Goal: Information Seeking & Learning: Learn about a topic

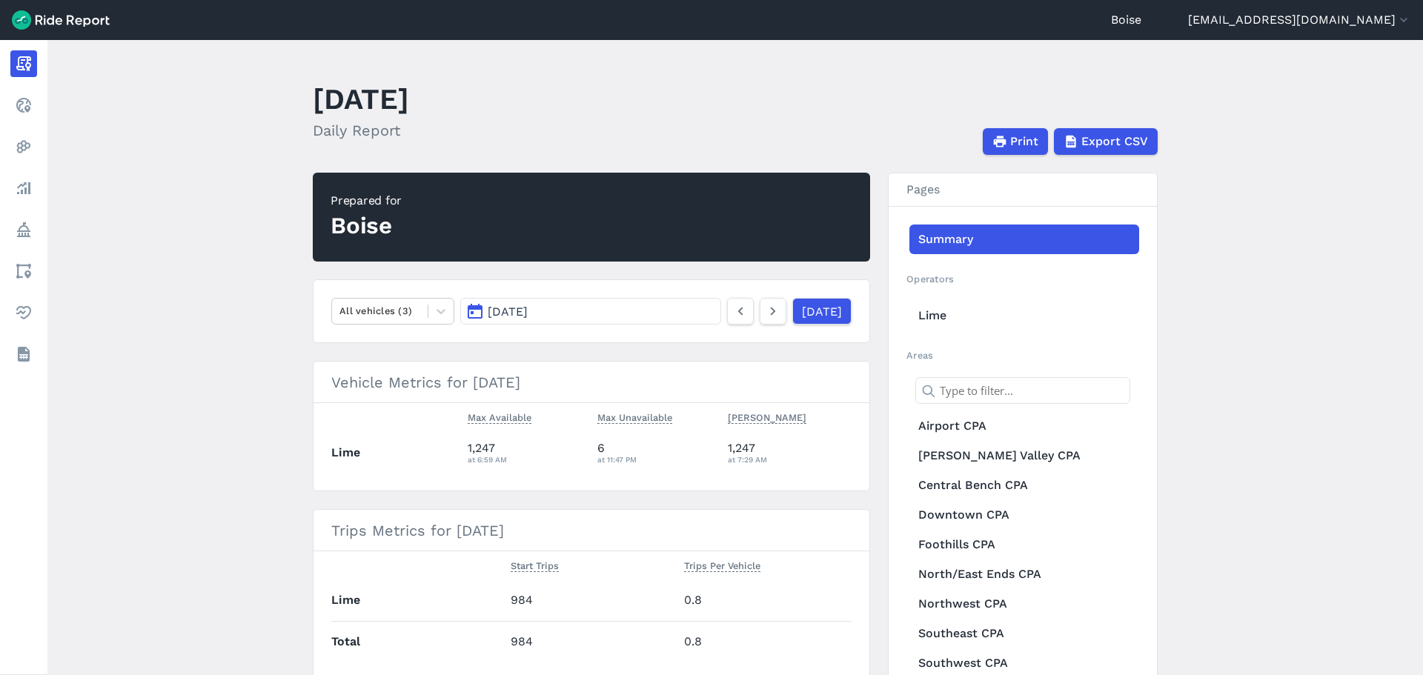
scroll to position [74, 0]
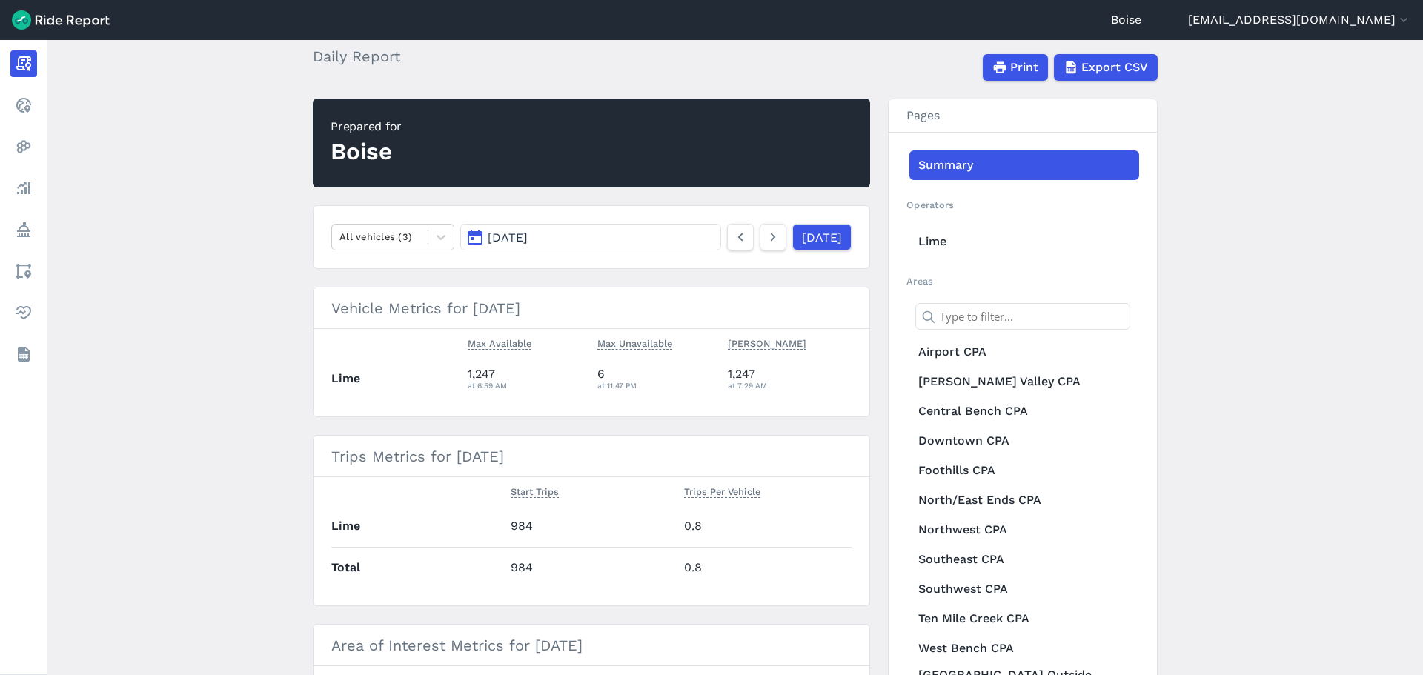
click at [648, 239] on button "[DATE]" at bounding box center [590, 237] width 261 height 27
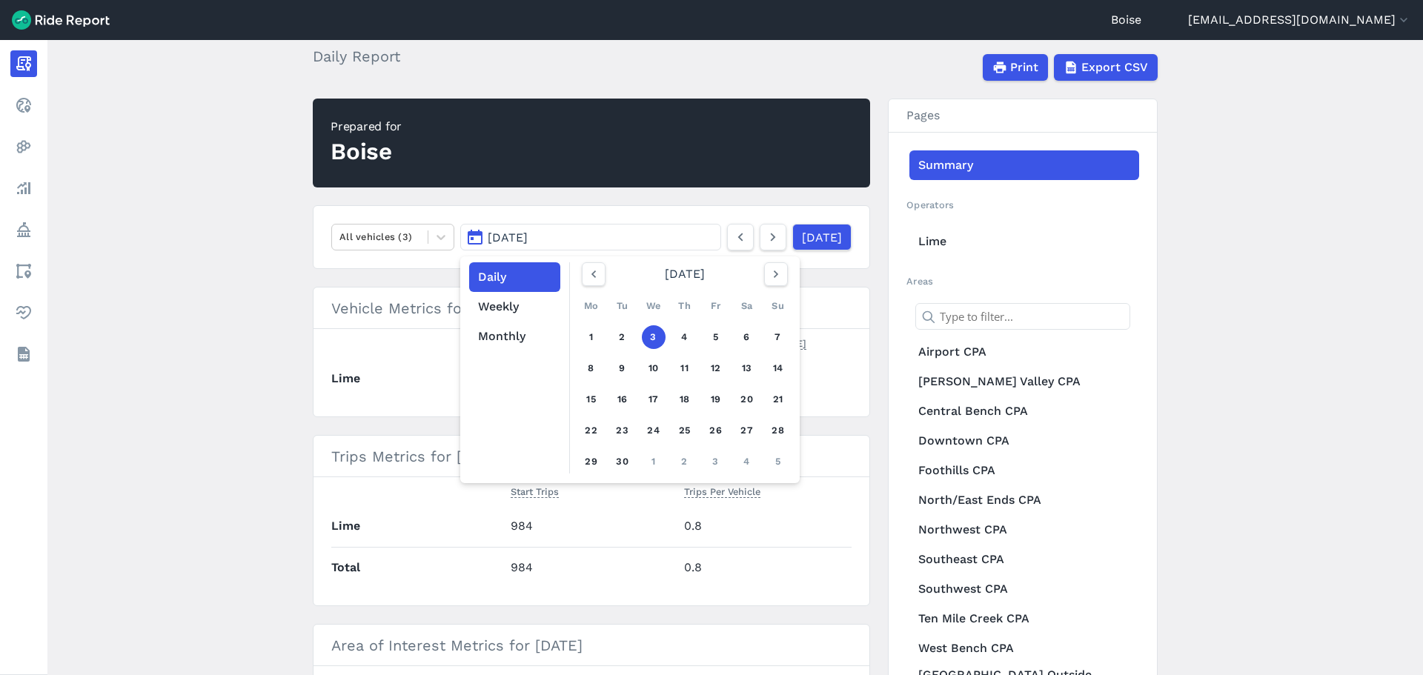
click at [238, 335] on main "[DATE] Daily Report Print Export CSV Prepared for Boise All vehicles (3) [DATE]…" at bounding box center [734, 357] width 1375 height 635
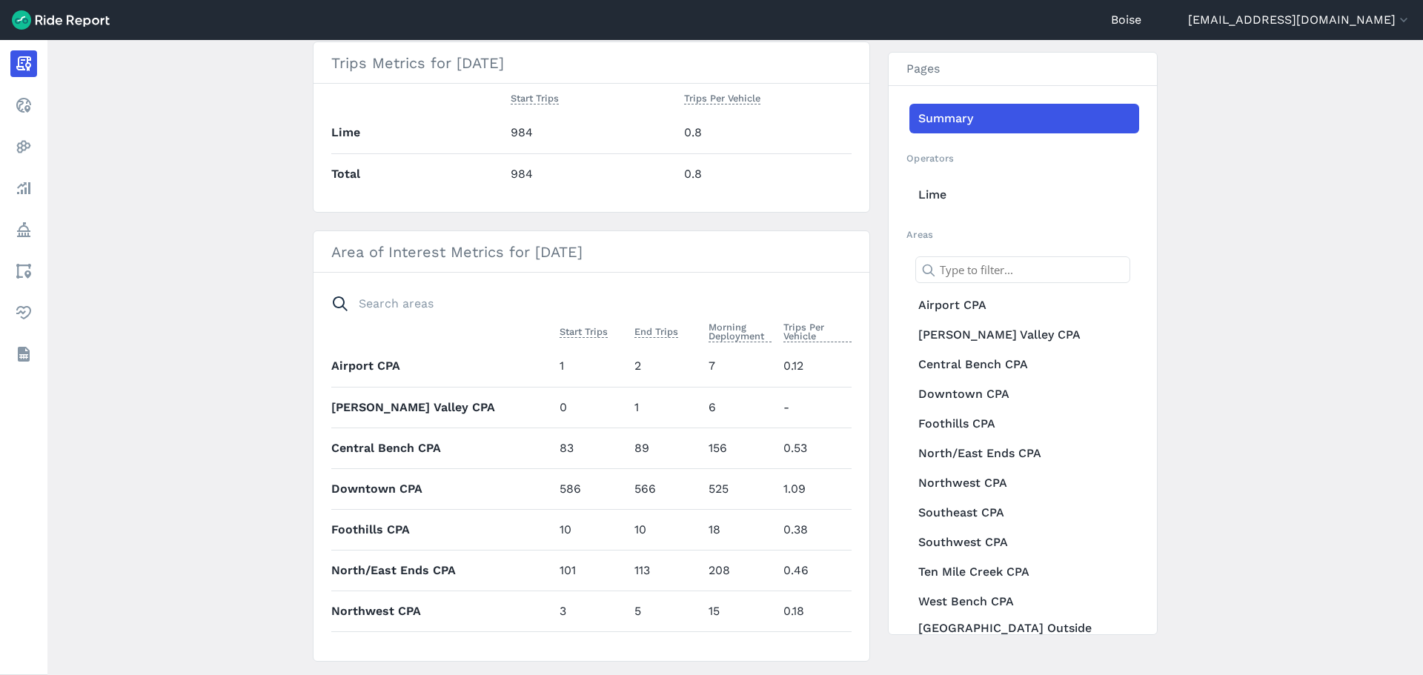
scroll to position [508, 0]
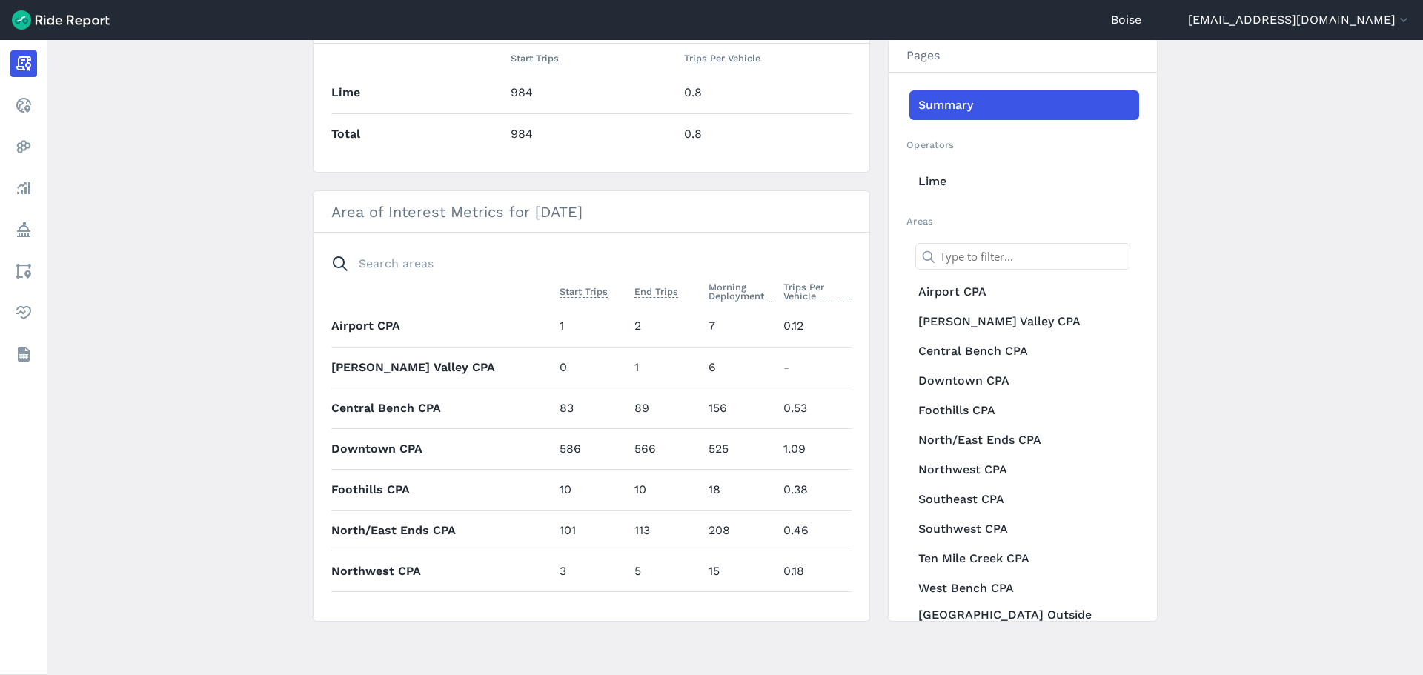
click at [375, 411] on th "Central Bench CPA" at bounding box center [442, 408] width 222 height 41
click at [935, 358] on link "Central Bench CPA" at bounding box center [1024, 351] width 230 height 30
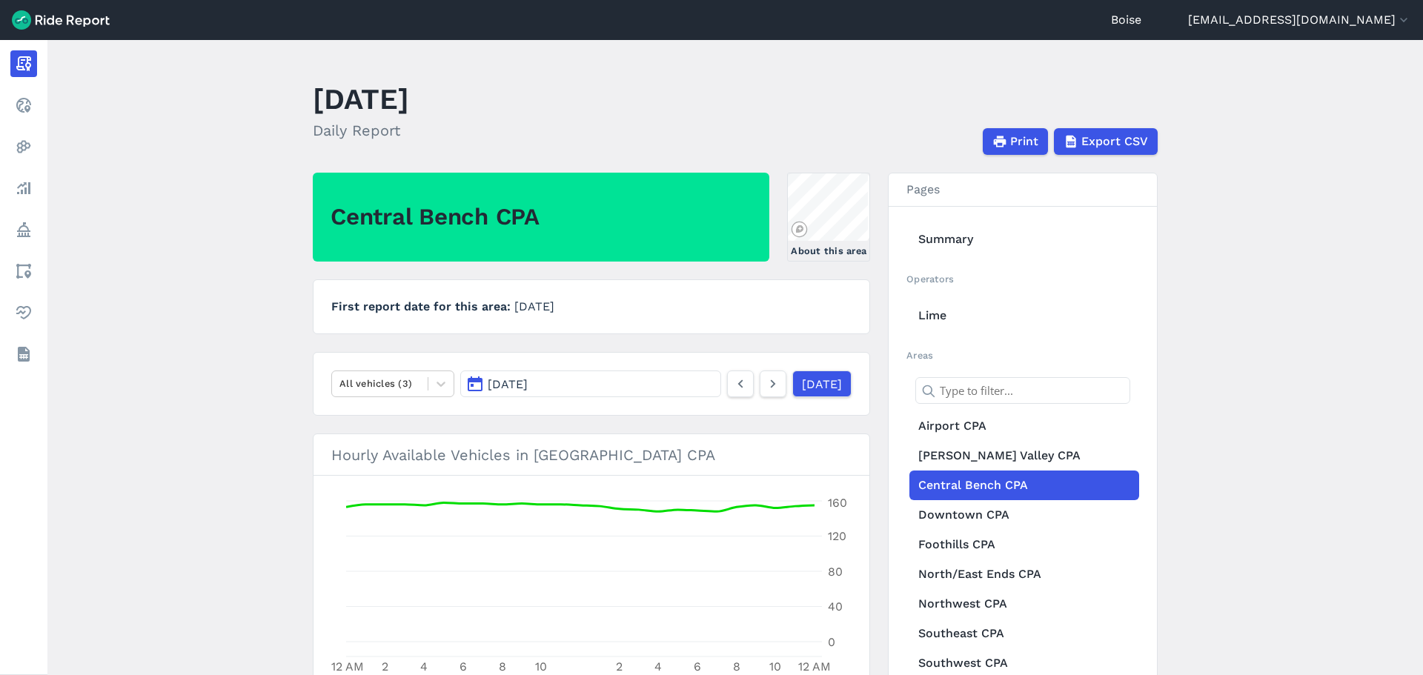
click at [470, 388] on button "[DATE]" at bounding box center [590, 384] width 261 height 27
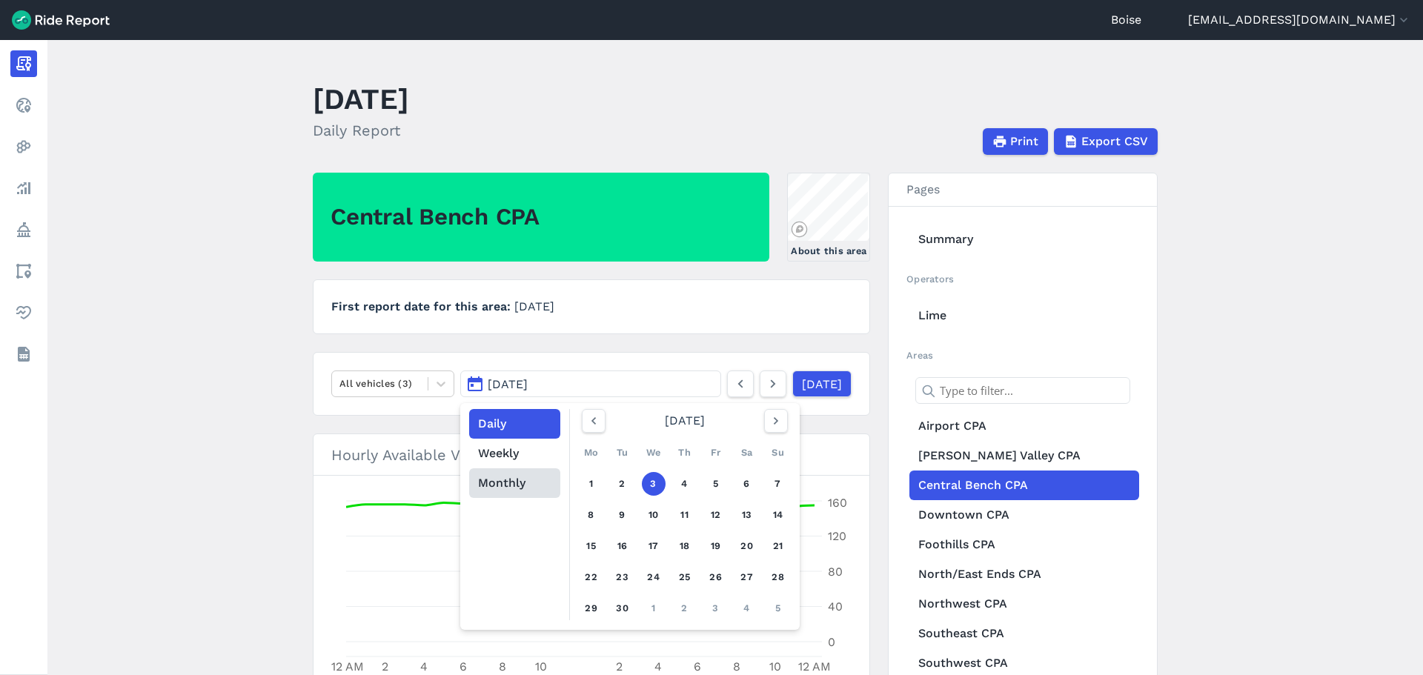
click at [505, 478] on button "Monthly" at bounding box center [514, 483] width 91 height 30
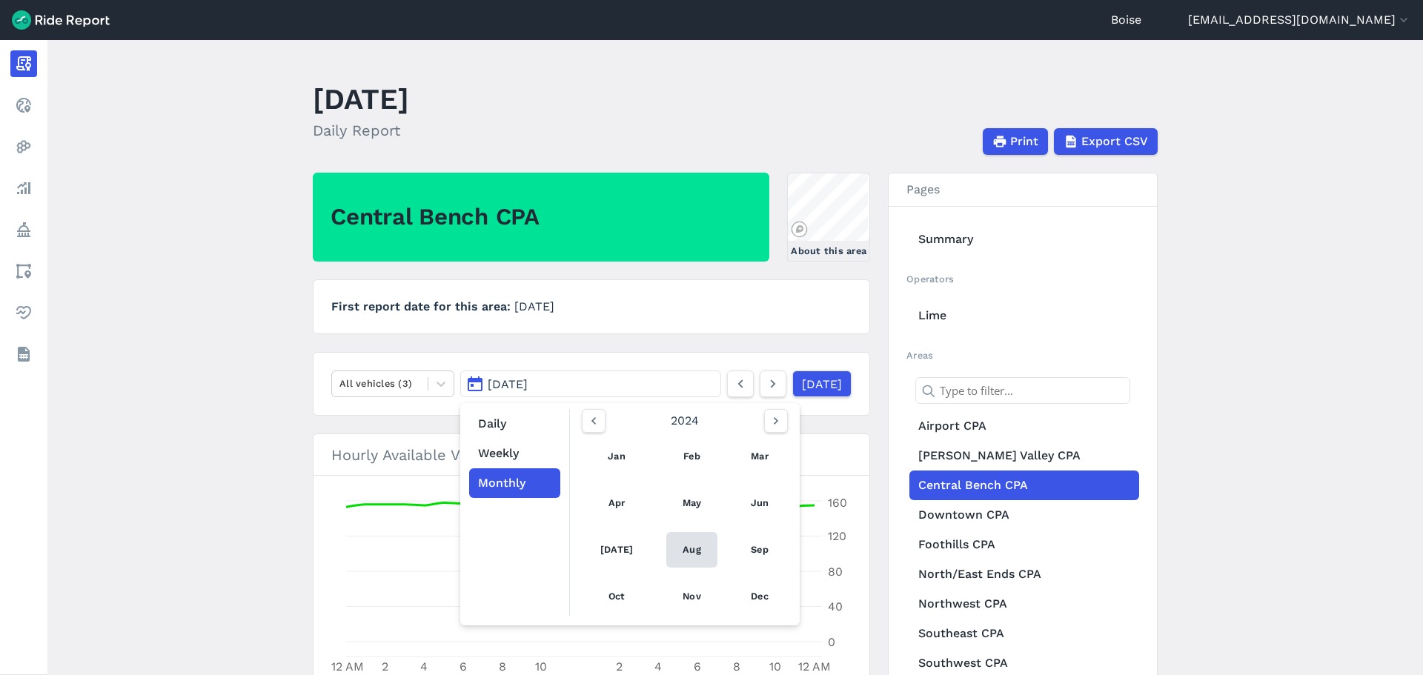
click at [681, 545] on link "Aug" at bounding box center [691, 550] width 51 height 36
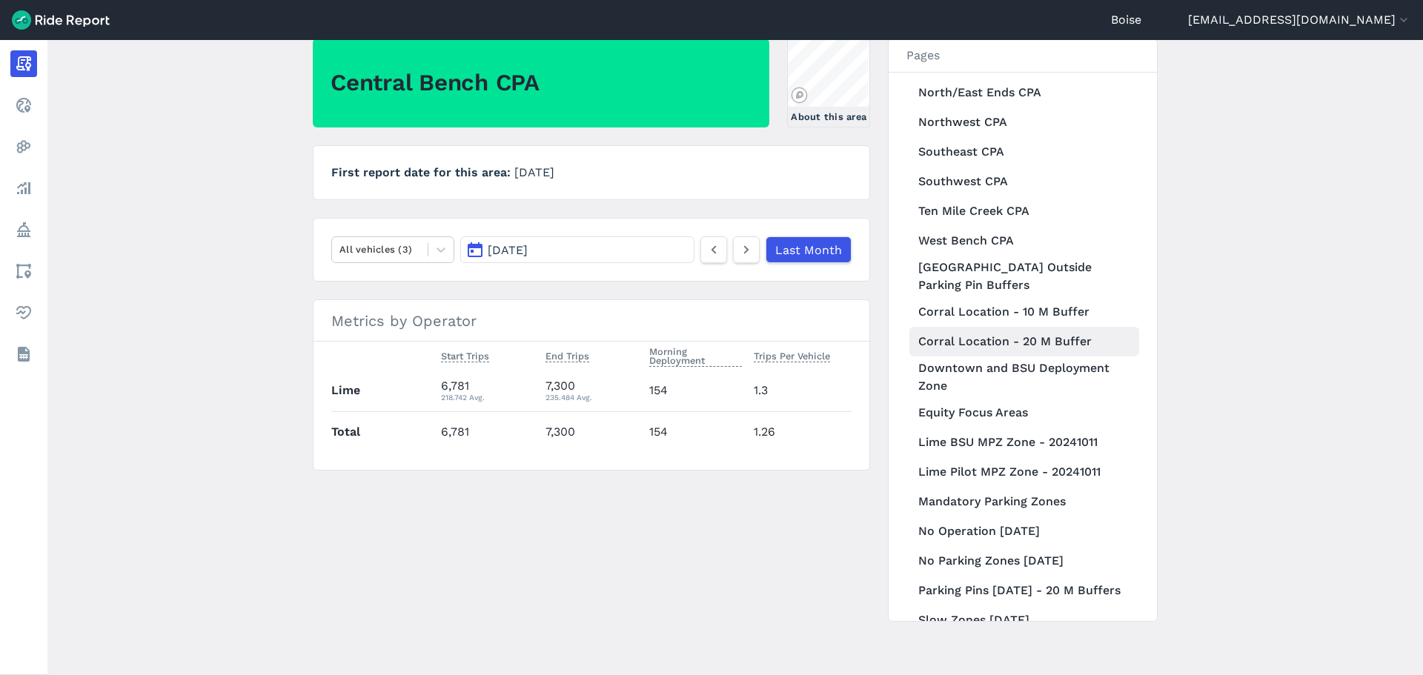
scroll to position [371, 0]
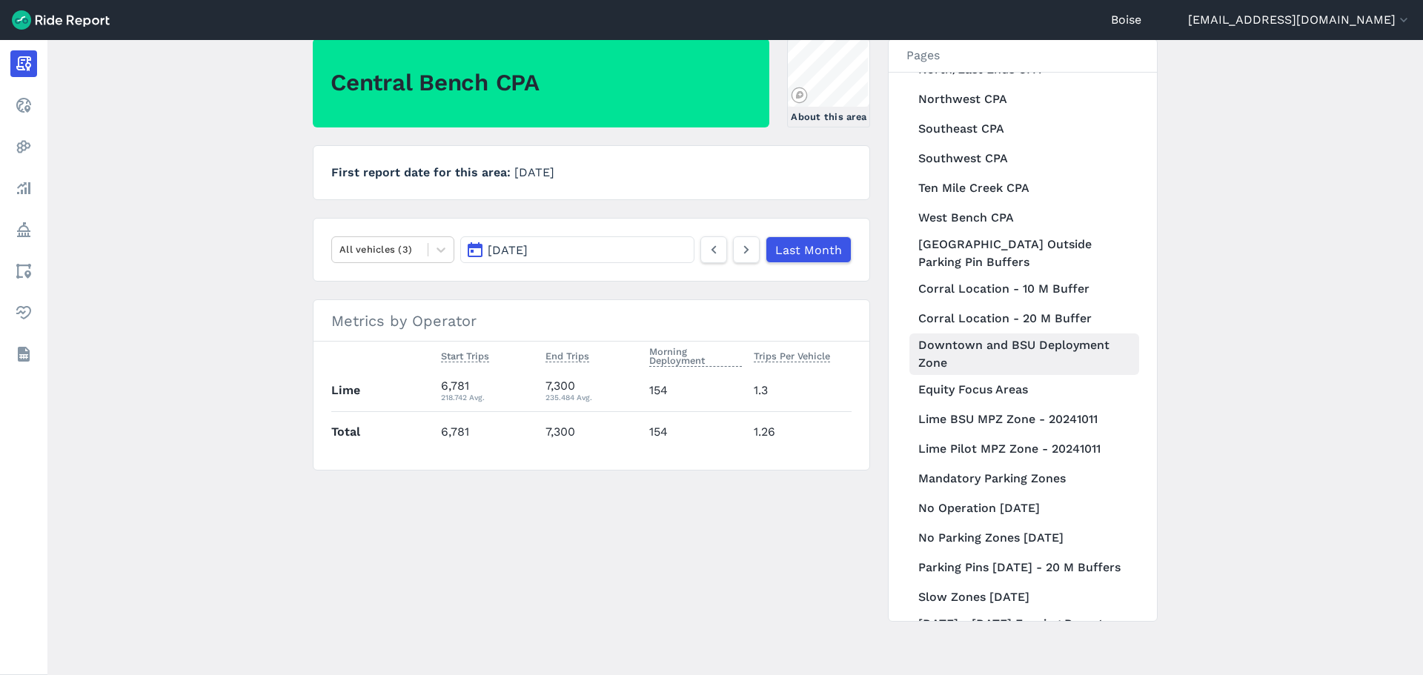
click at [949, 352] on link "Downtown and BSU Deployment Zone" at bounding box center [1024, 353] width 230 height 41
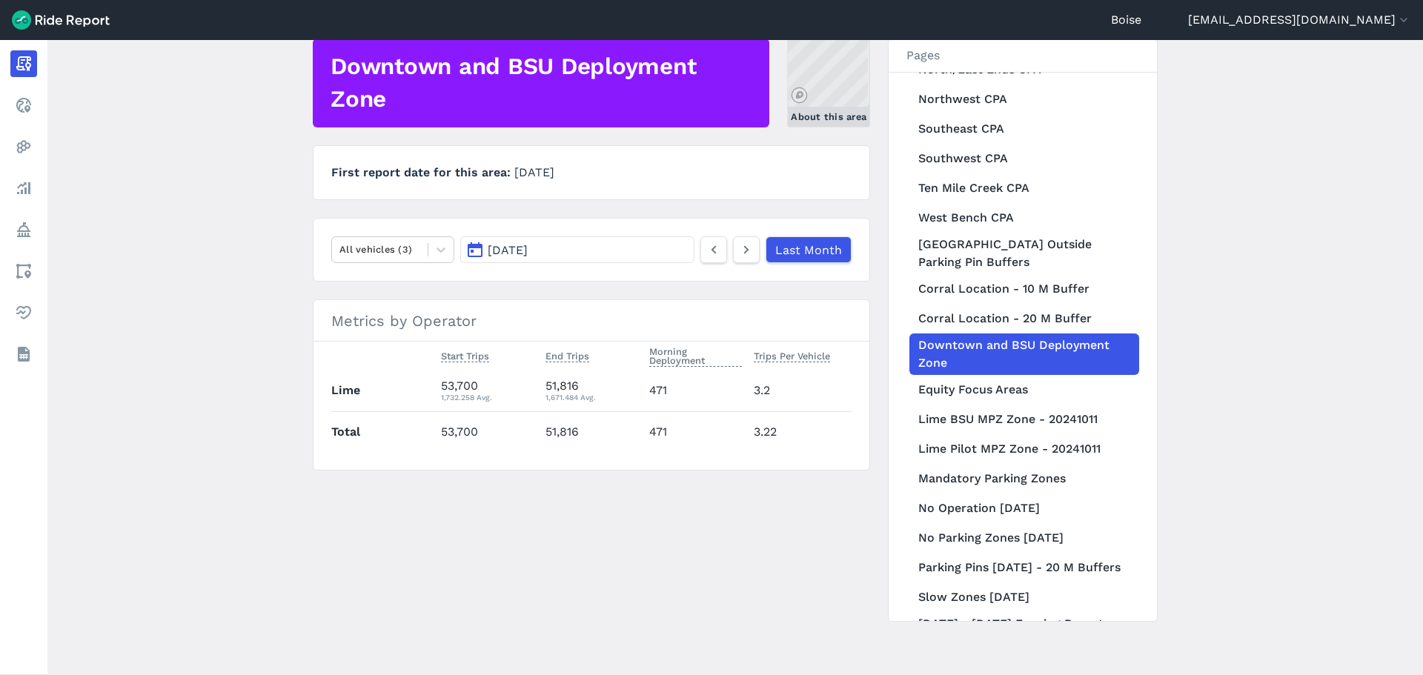
click at [835, 76] on link "About this area" at bounding box center [828, 83] width 83 height 89
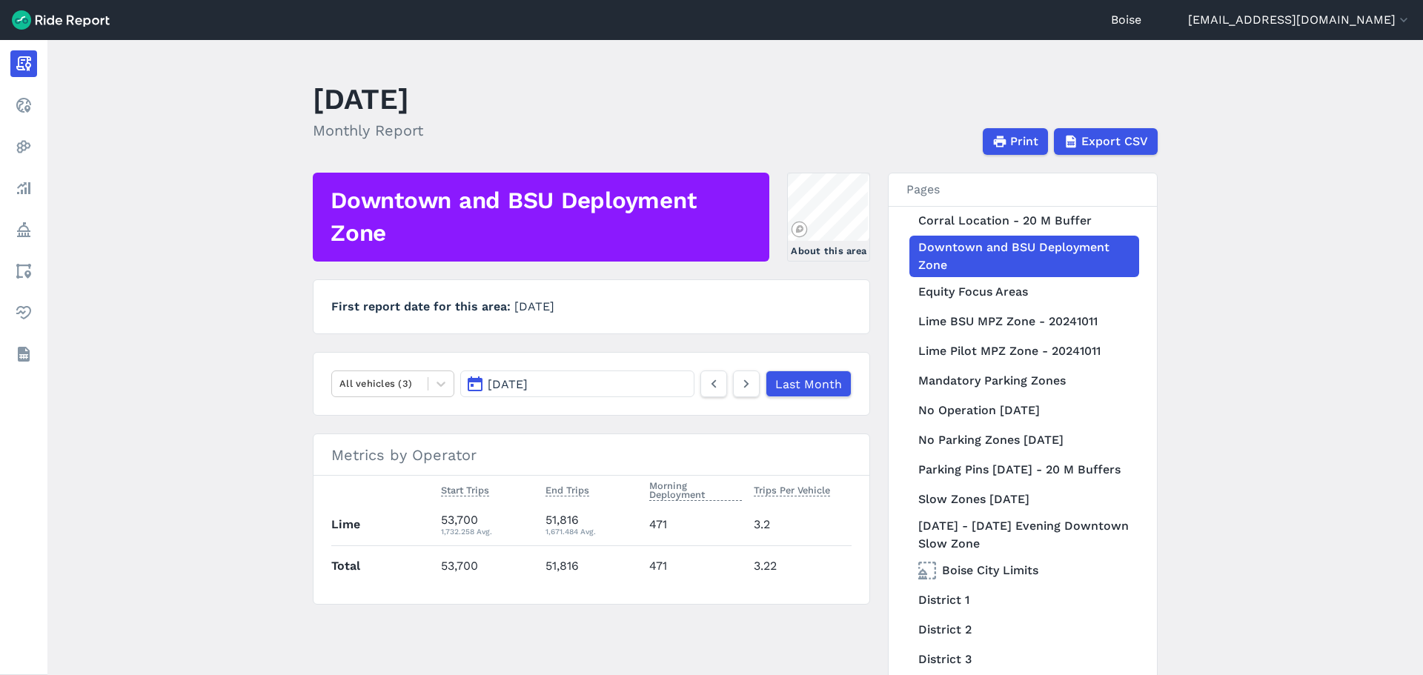
scroll to position [667, 0]
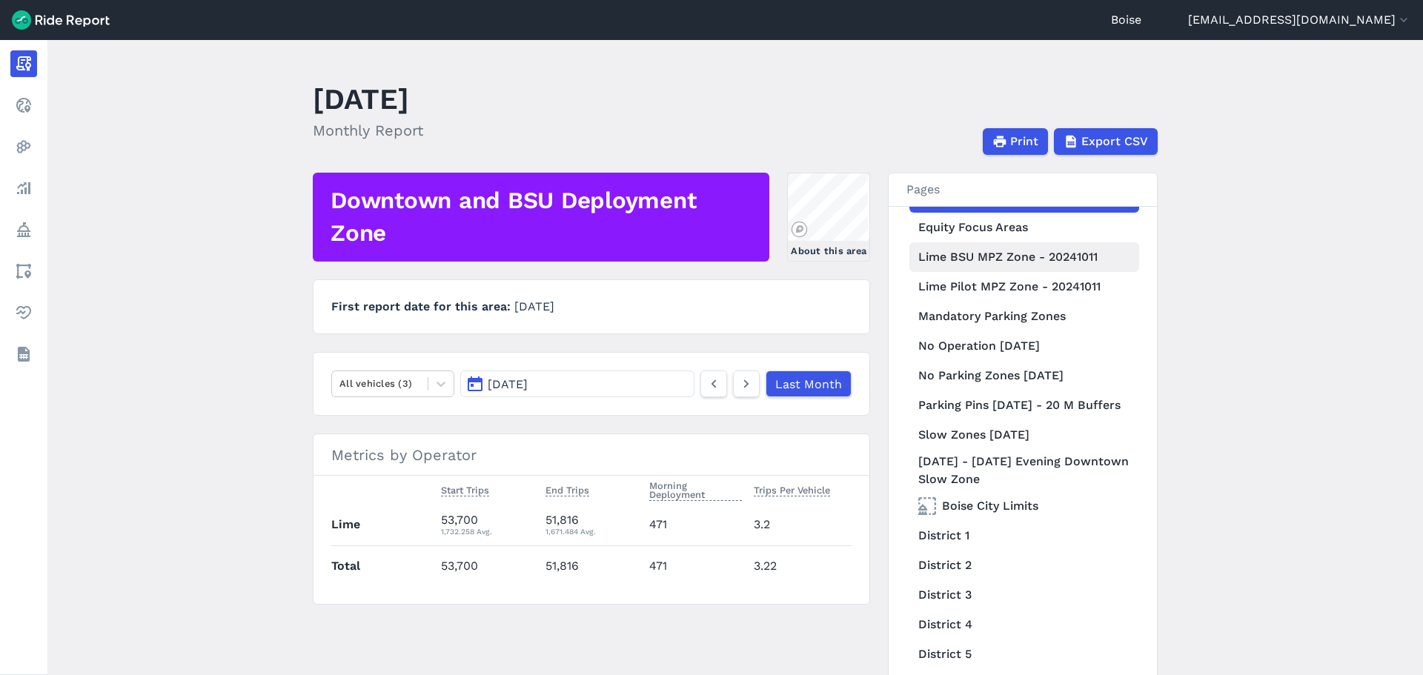
click at [1015, 255] on link "Lime BSU MPZ Zone - 20241011" at bounding box center [1024, 257] width 230 height 30
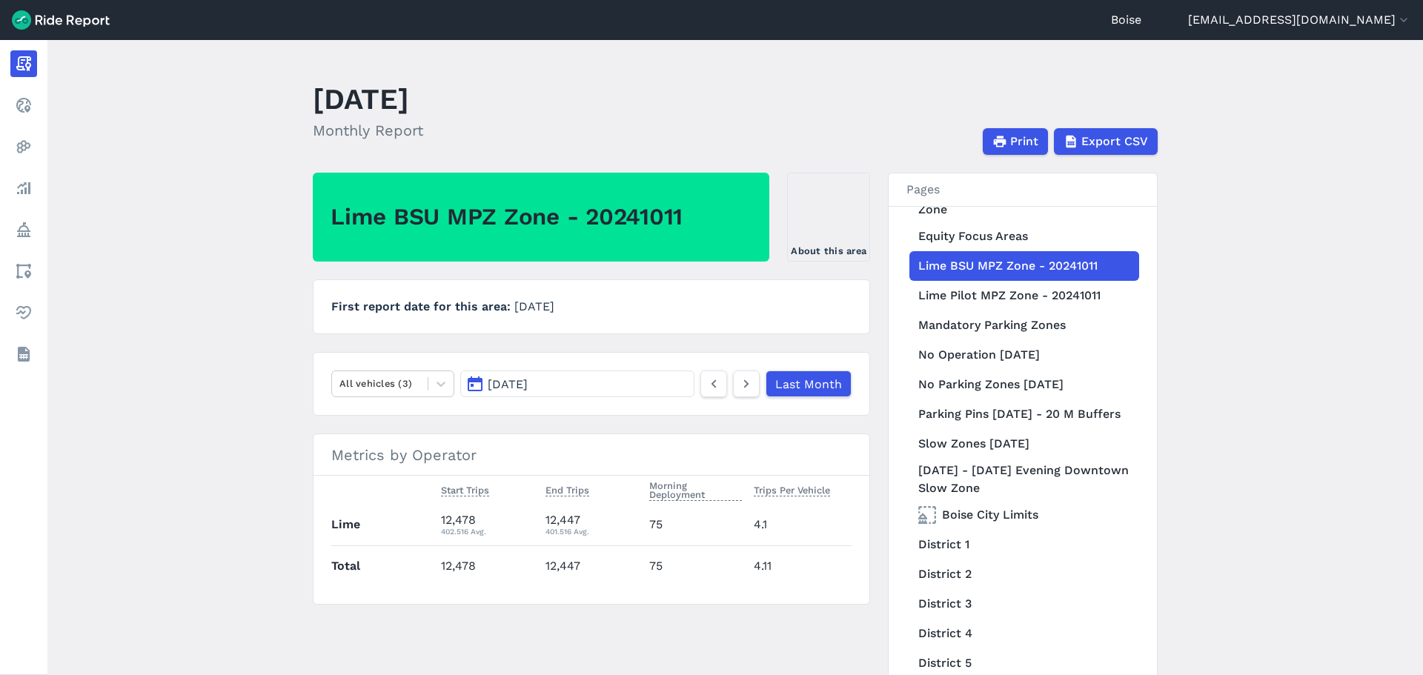
scroll to position [667, 0]
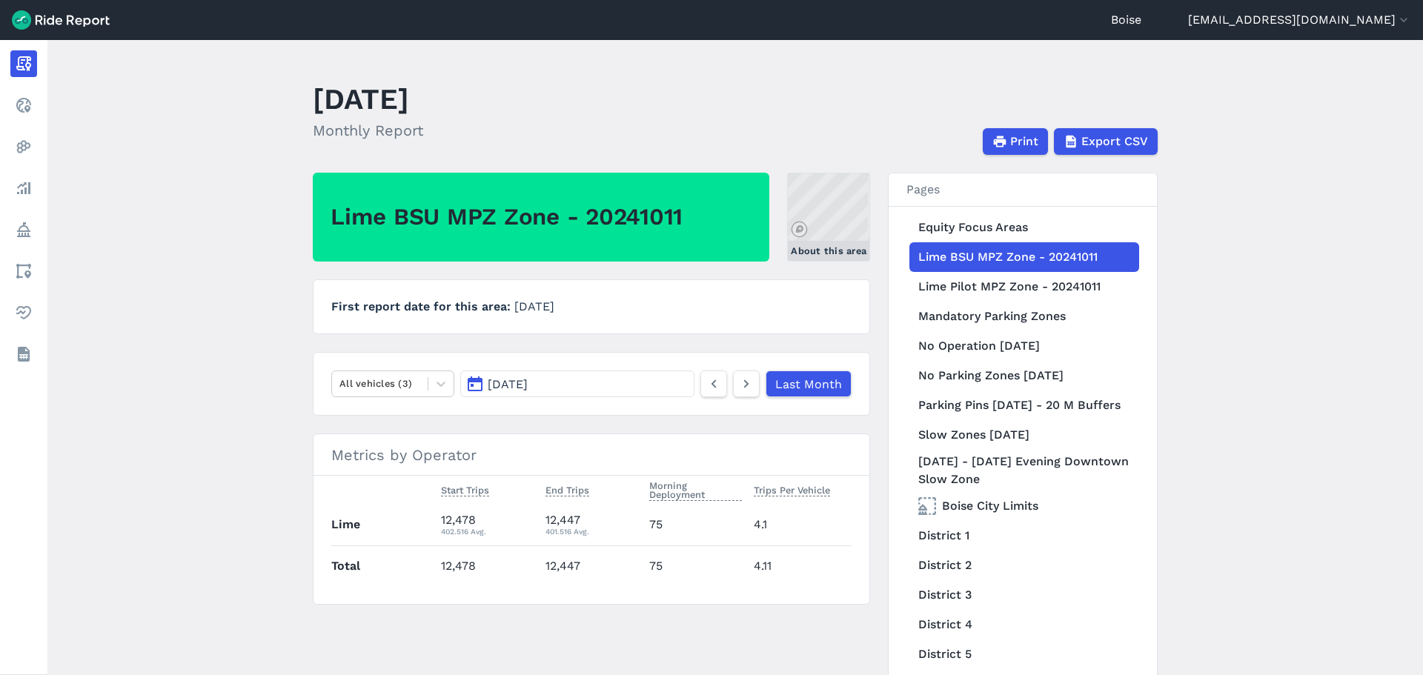
click at [832, 233] on link "About this area" at bounding box center [828, 217] width 83 height 89
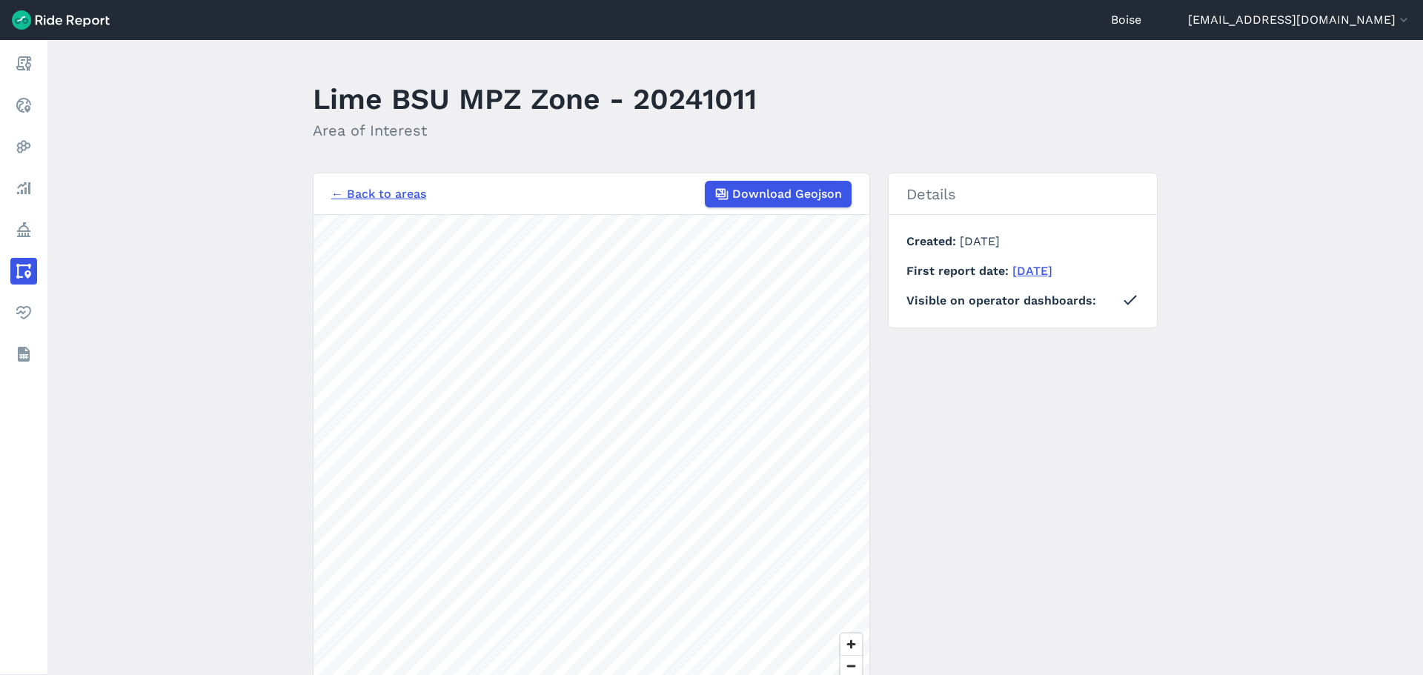
scroll to position [108, 0]
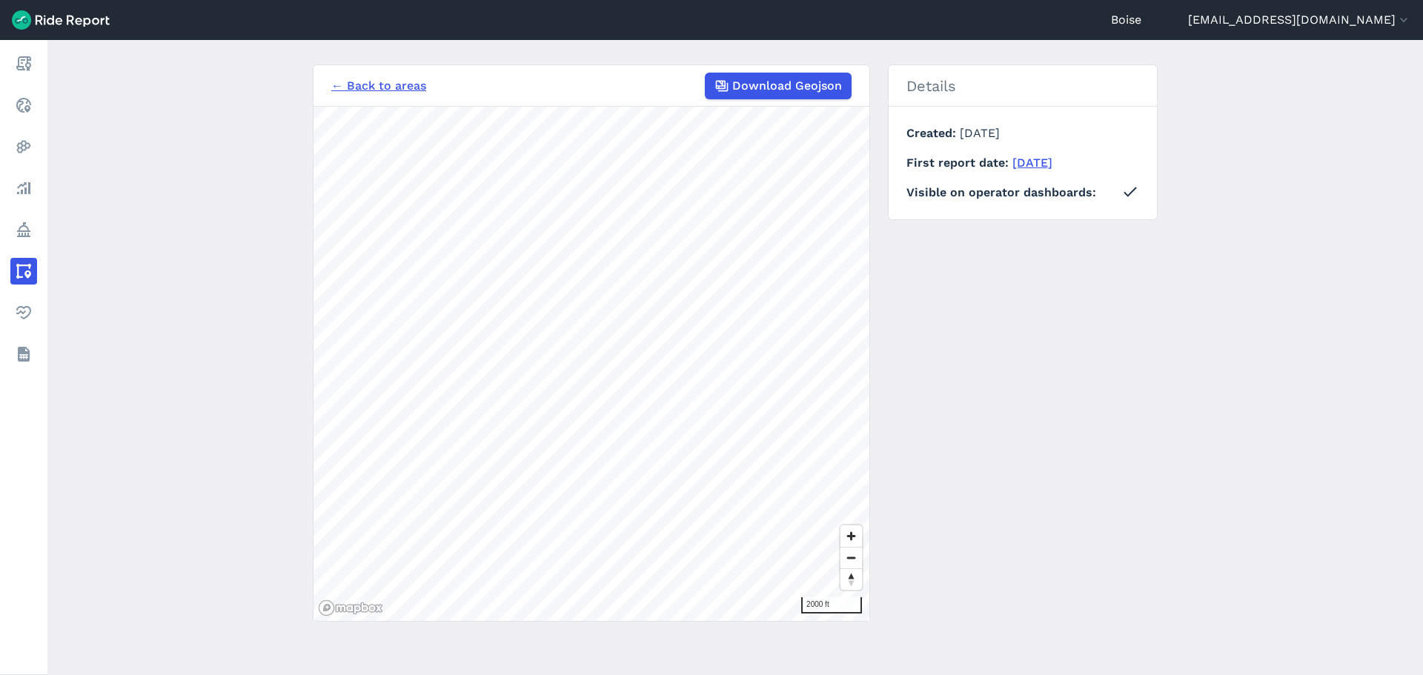
click at [364, 89] on link "← Back to areas" at bounding box center [378, 86] width 95 height 18
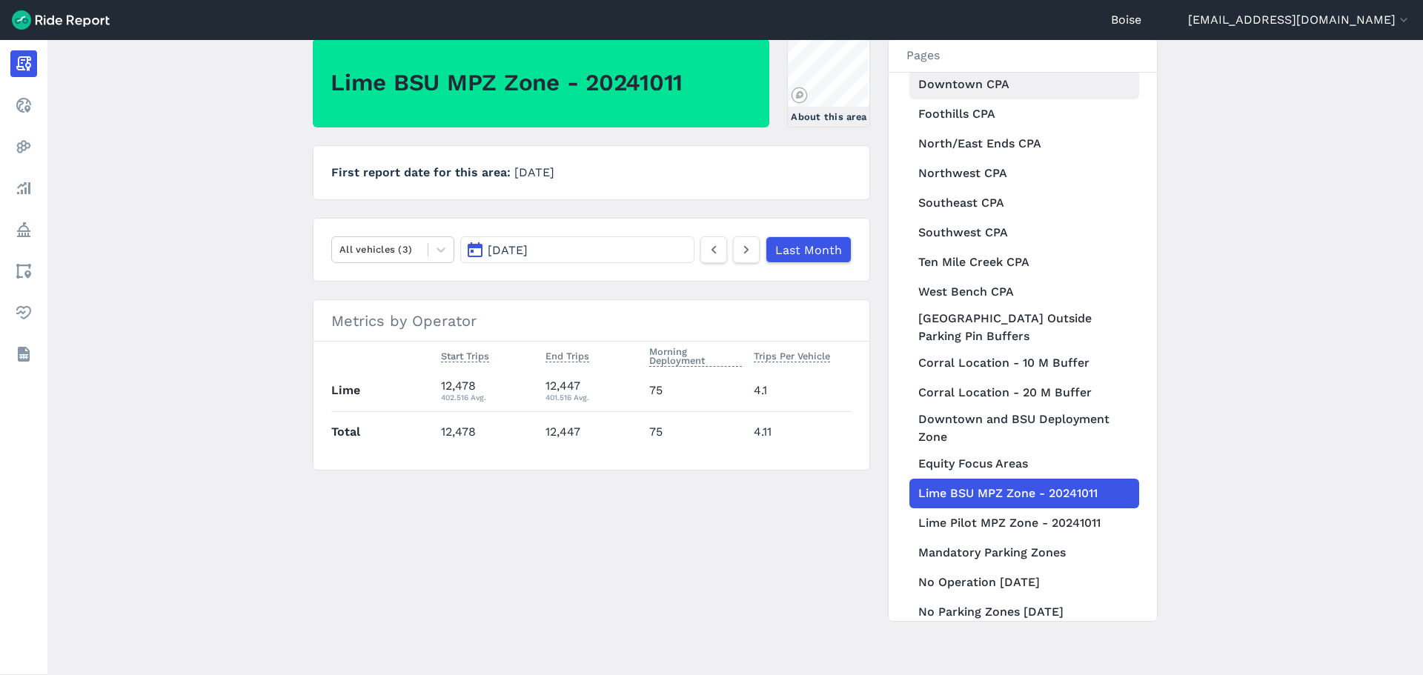
scroll to position [445, 0]
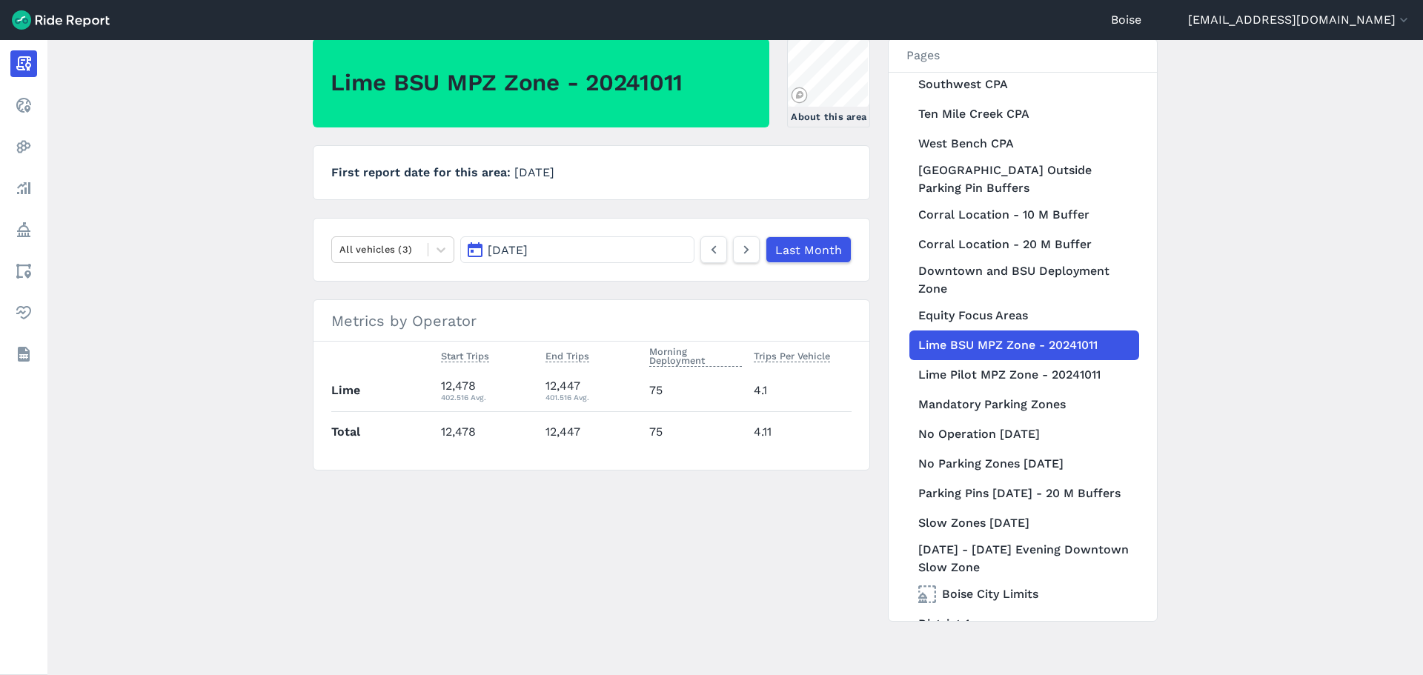
click at [986, 345] on link "Lime BSU MPZ Zone - 20241011" at bounding box center [1024, 345] width 230 height 30
click at [436, 250] on icon at bounding box center [440, 249] width 15 height 15
click at [436, 247] on icon at bounding box center [440, 249] width 15 height 15
click at [743, 252] on icon at bounding box center [746, 250] width 16 height 18
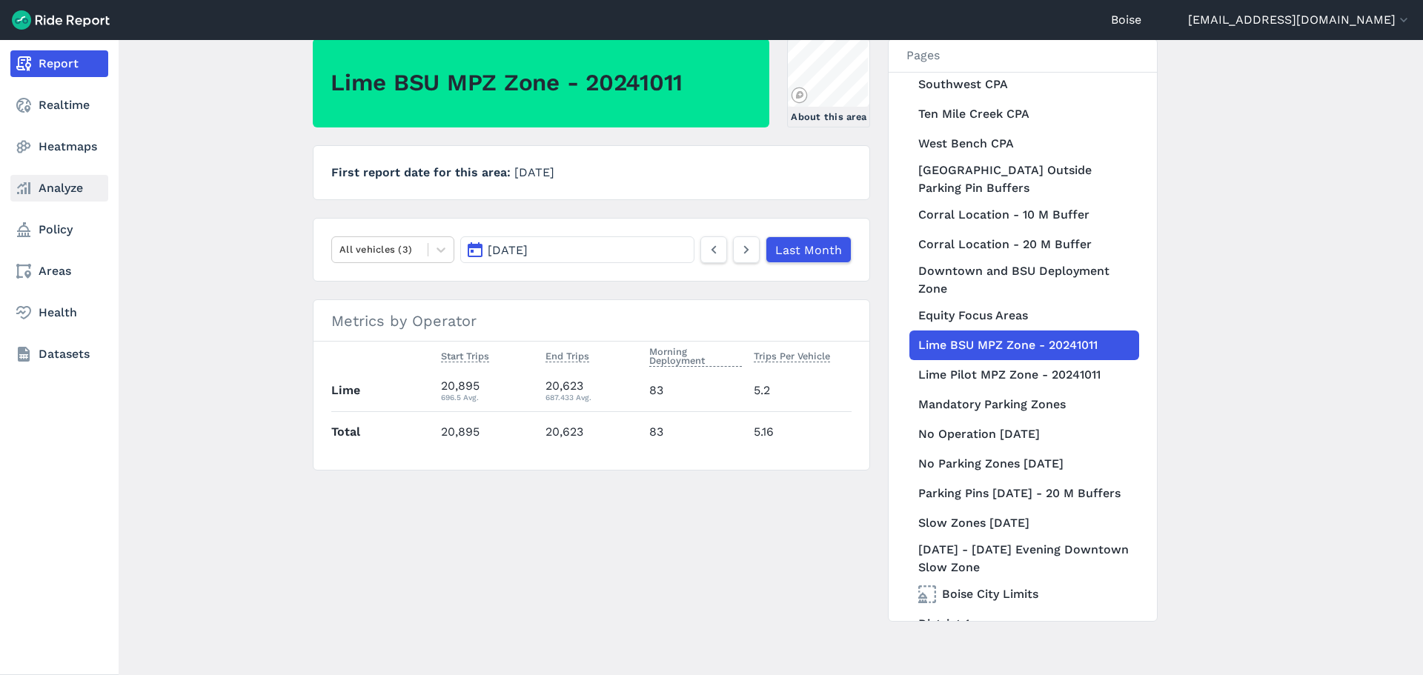
click at [67, 189] on link "Analyze" at bounding box center [59, 188] width 98 height 27
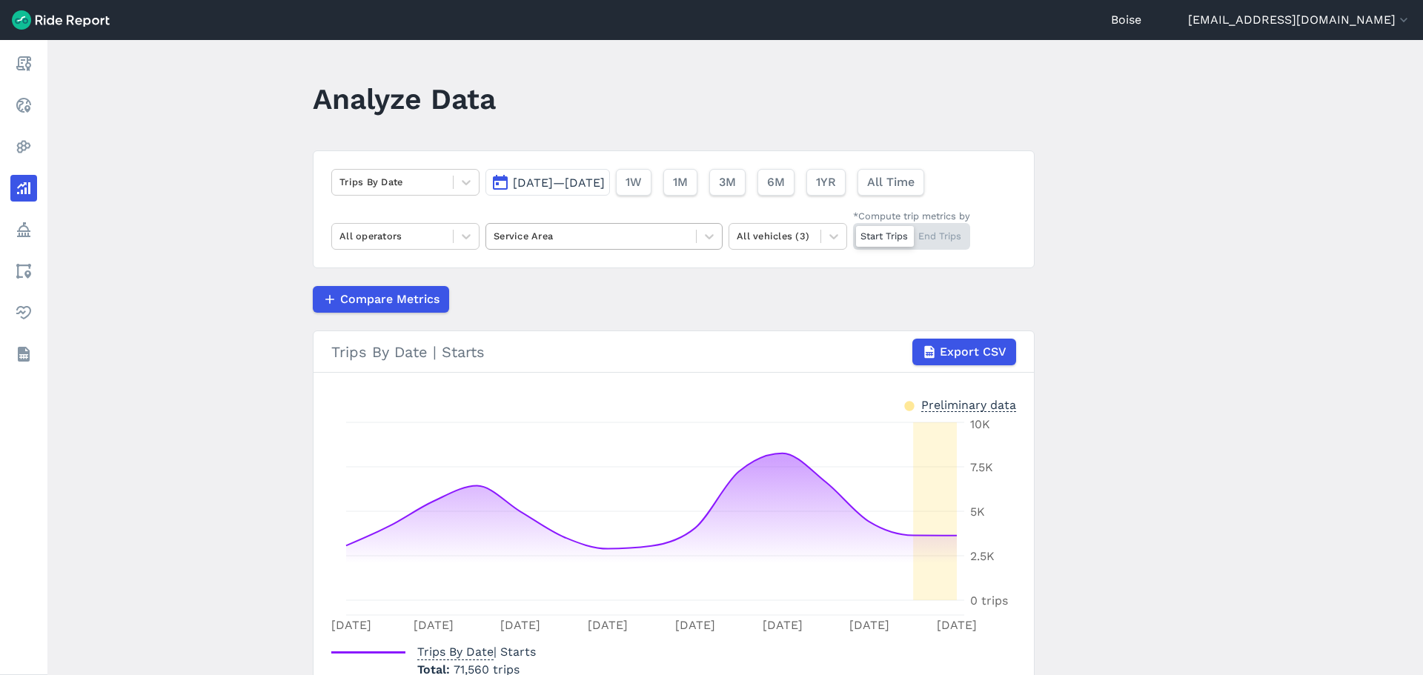
click at [571, 233] on div at bounding box center [591, 235] width 195 height 17
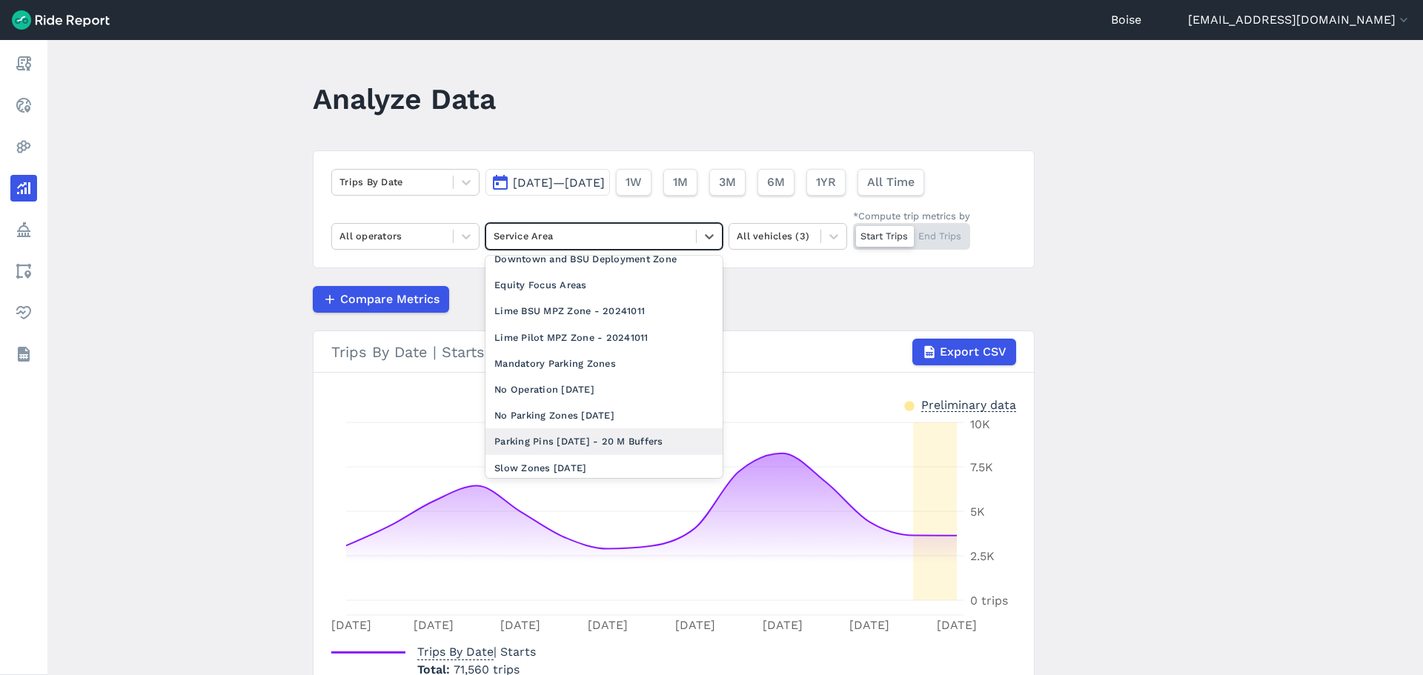
scroll to position [371, 0]
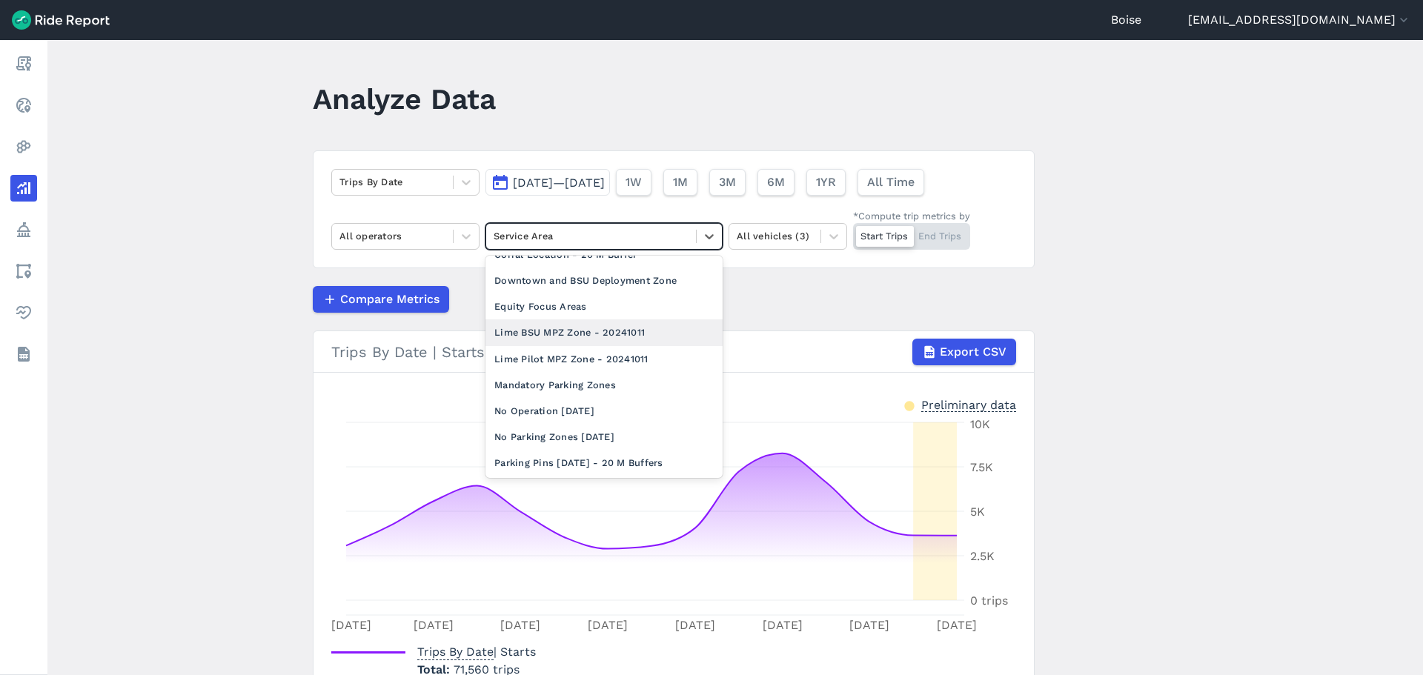
click at [551, 322] on div "Lime BSU MPZ Zone - 20241011" at bounding box center [603, 332] width 237 height 26
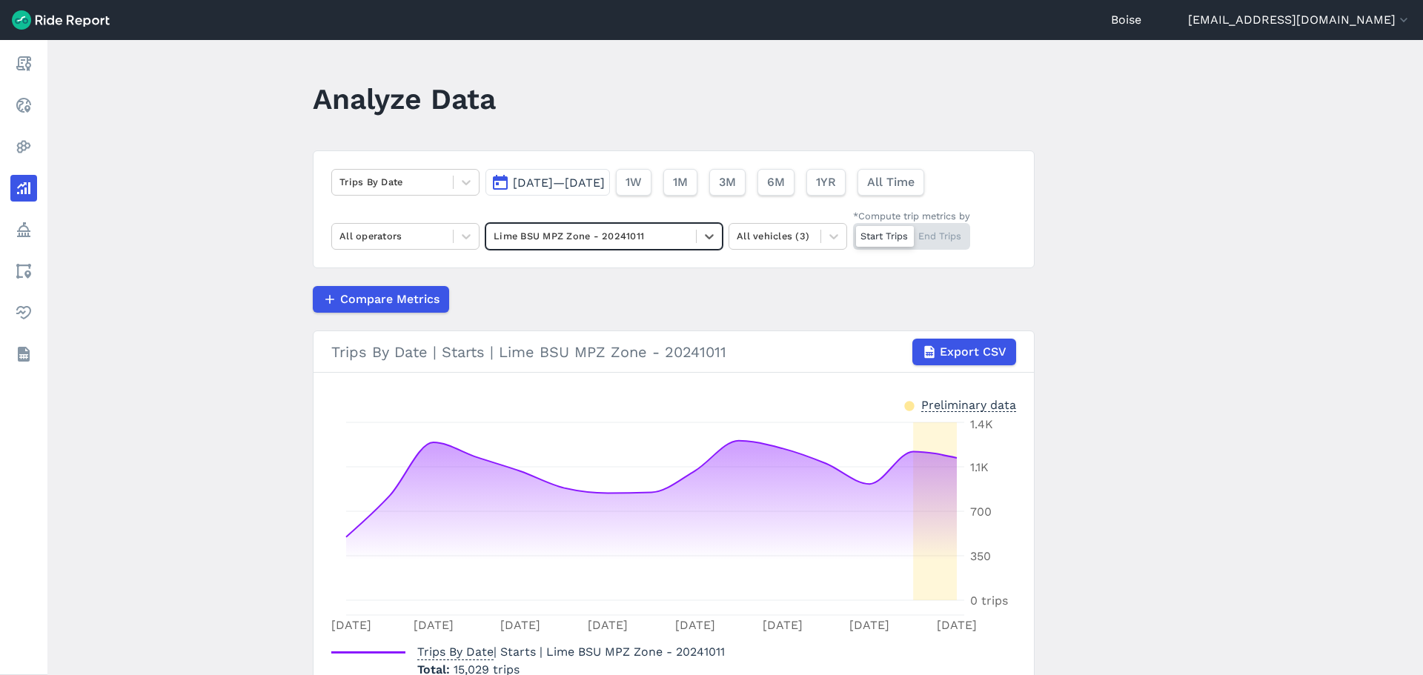
scroll to position [74, 0]
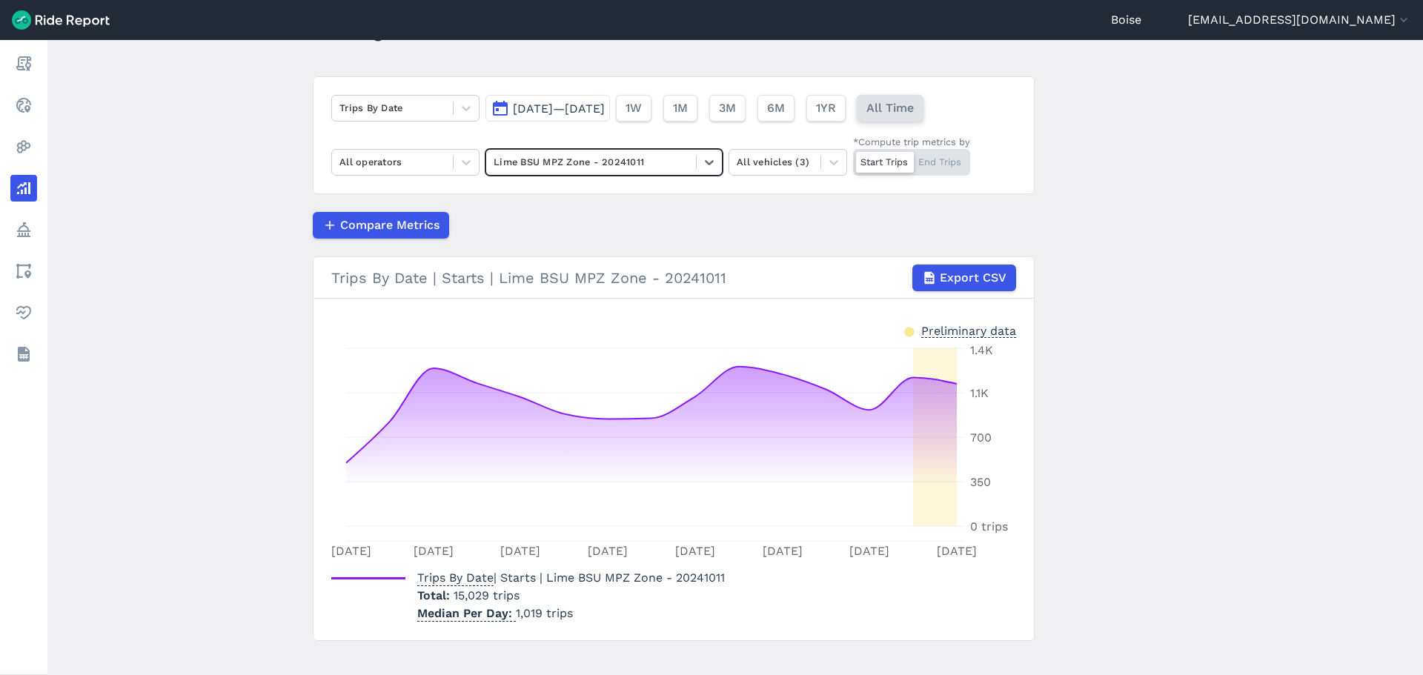
click at [914, 108] on span "All Time" at bounding box center [889, 108] width 47 height 18
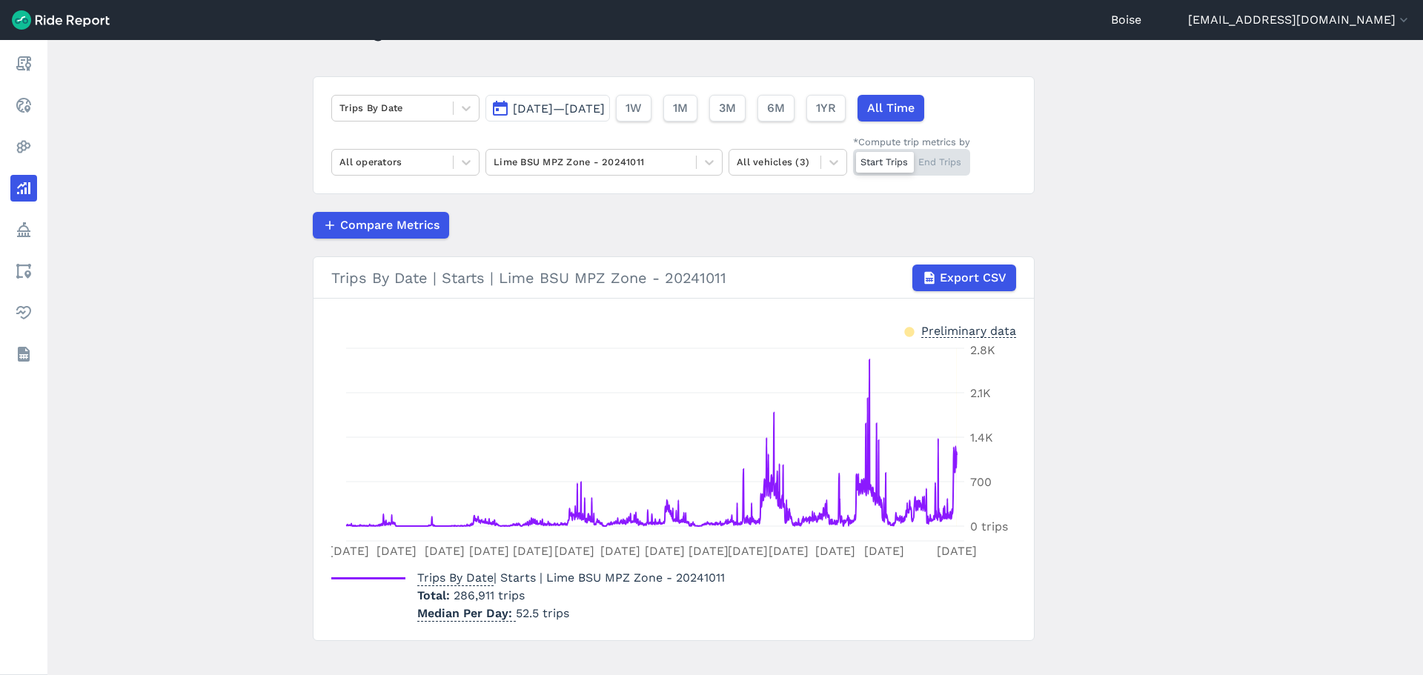
scroll to position [93, 0]
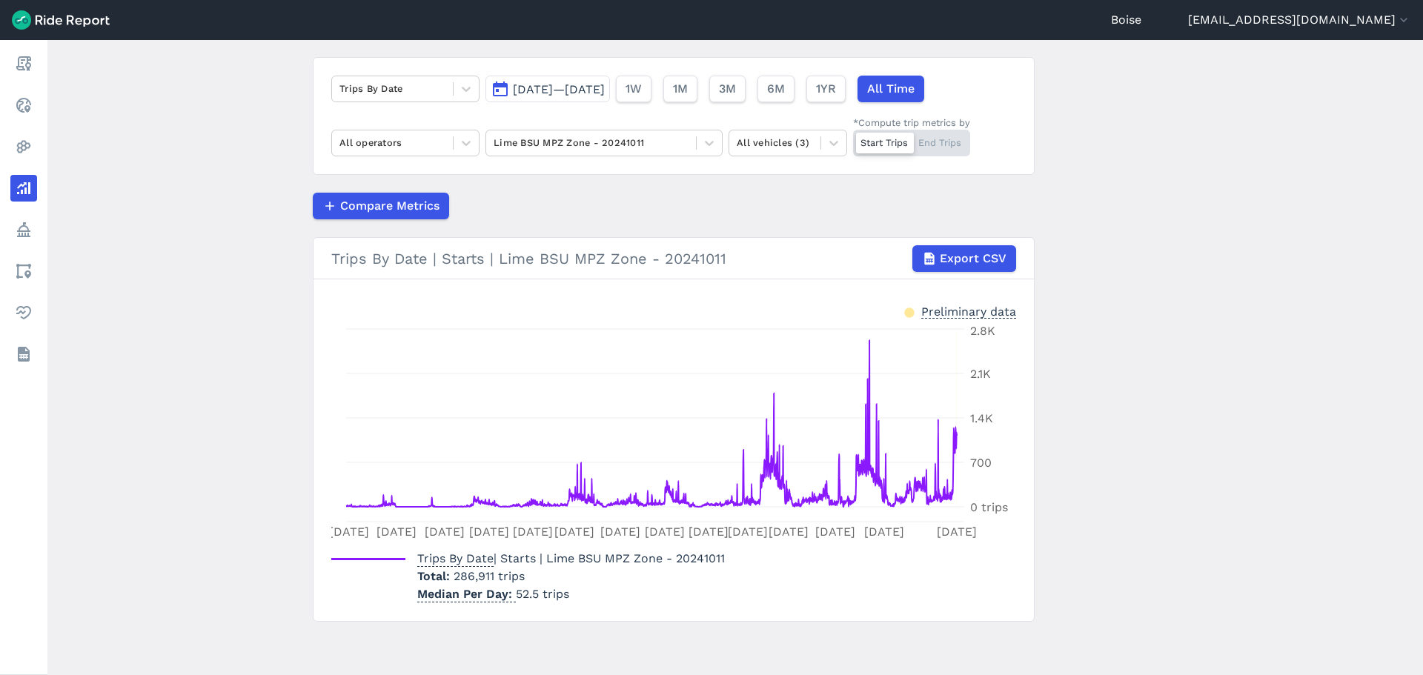
click at [1203, 454] on main "Analyze Data Trips By Date [DATE]—[DATE] 1W 1M 3M 6M 1YR All Time All operators…" at bounding box center [734, 357] width 1375 height 635
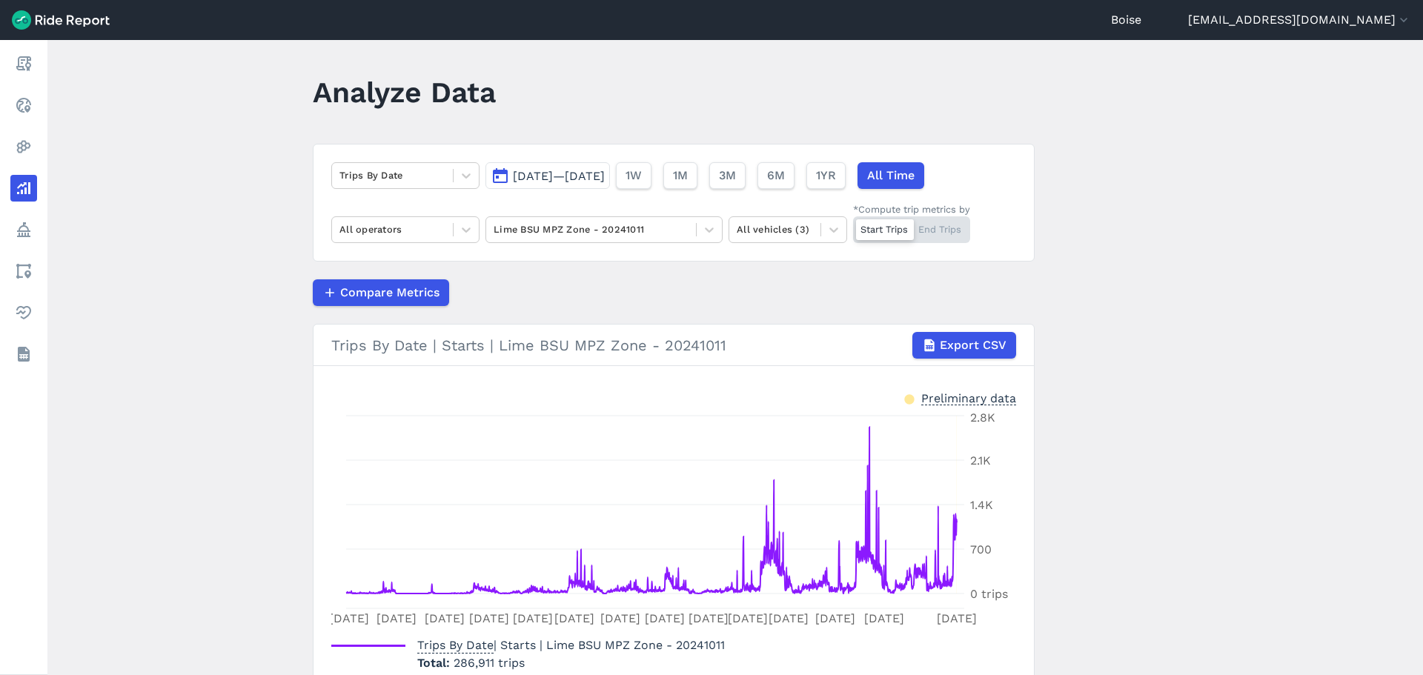
scroll to position [0, 0]
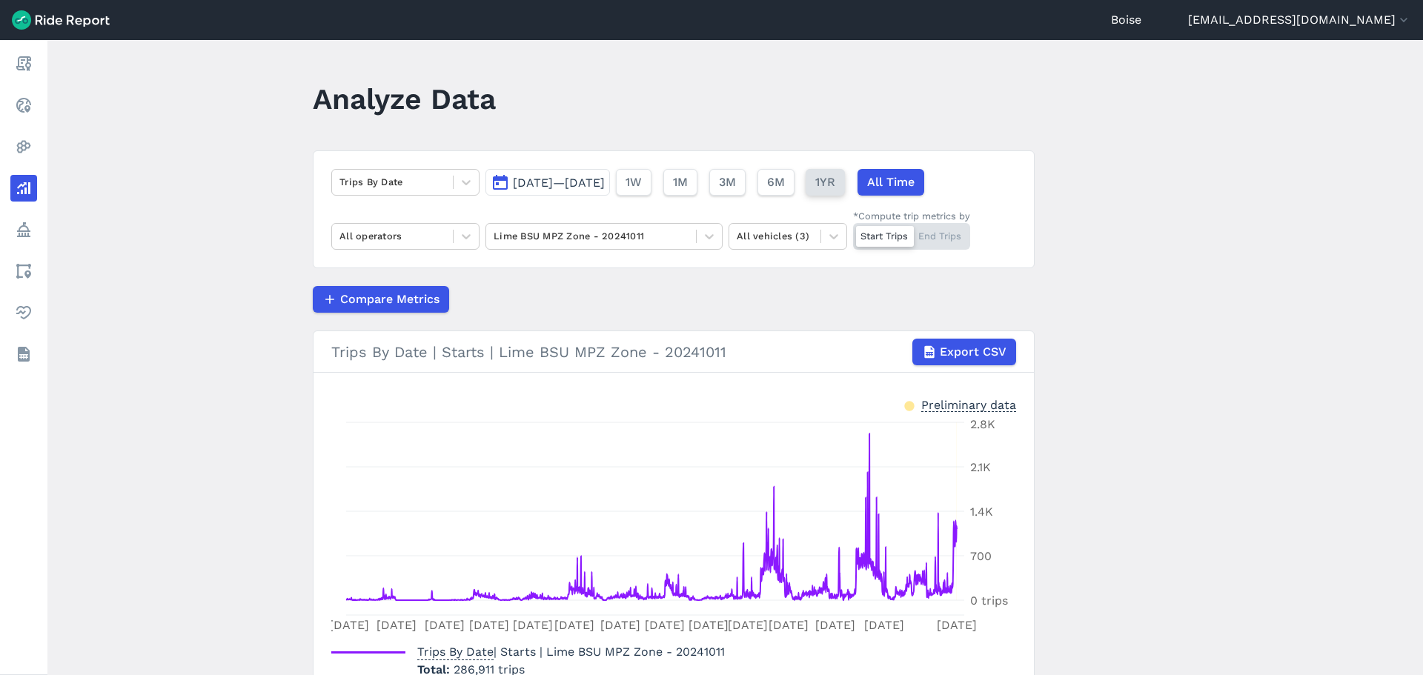
click at [835, 186] on span "1YR" at bounding box center [825, 182] width 20 height 18
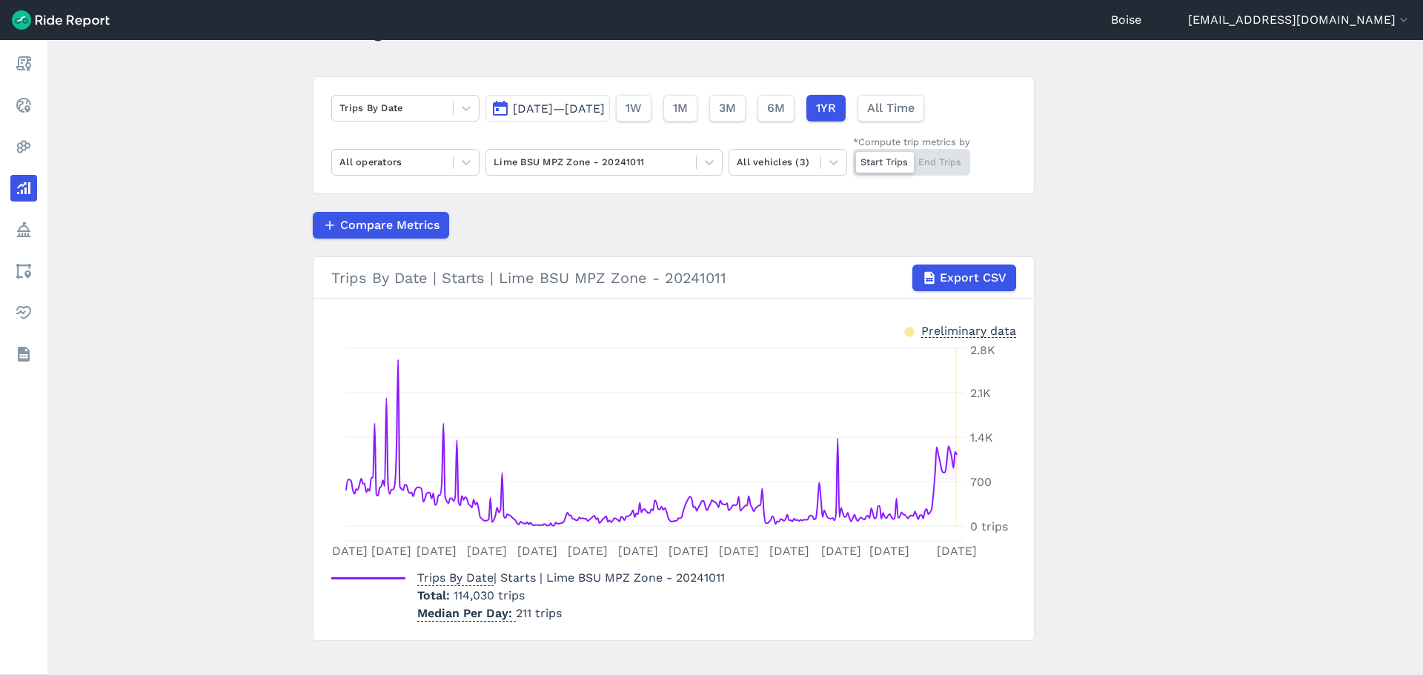
scroll to position [93, 0]
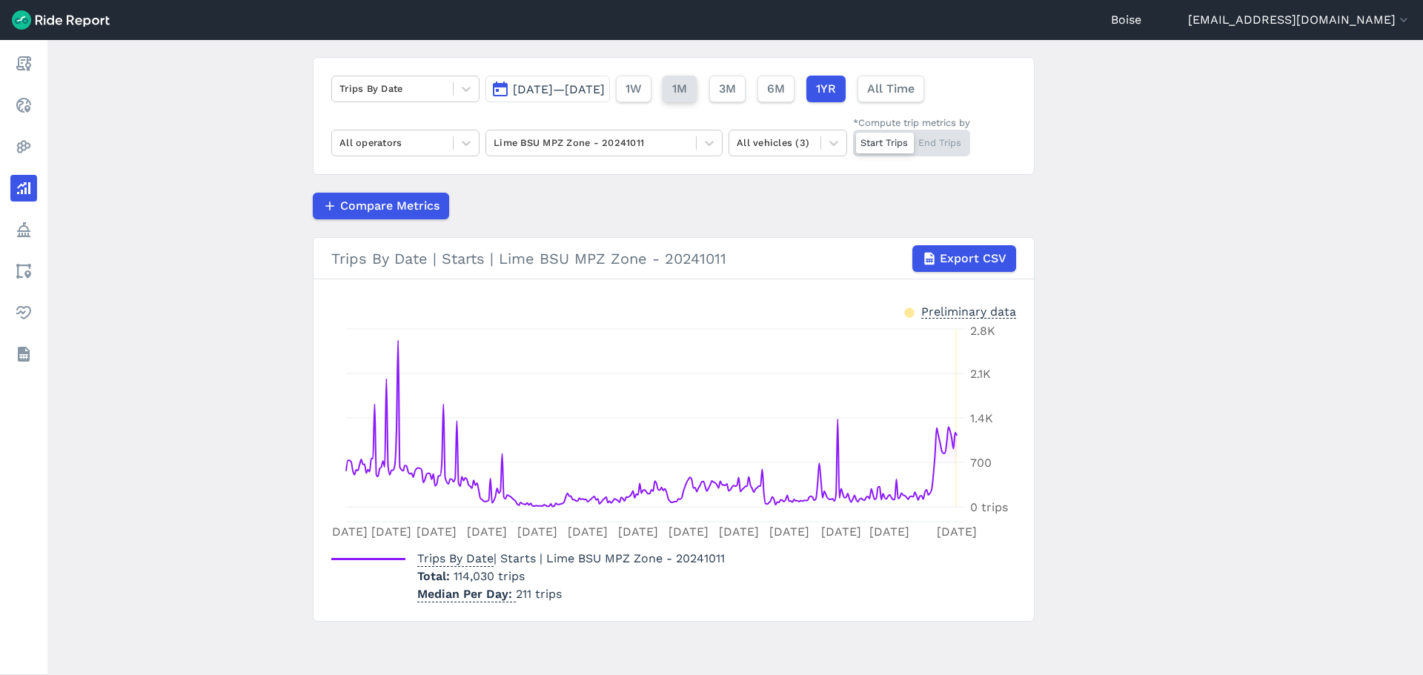
click at [687, 91] on span "1M" at bounding box center [679, 89] width 15 height 18
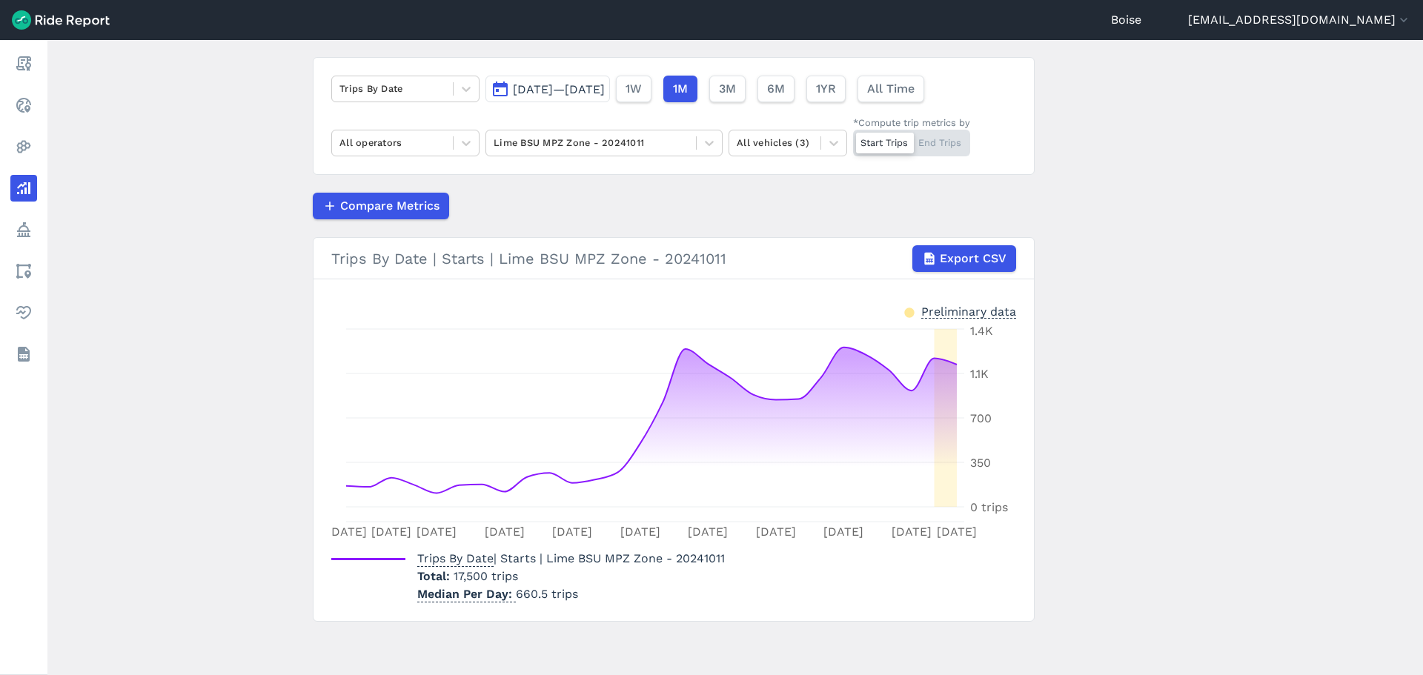
click at [588, 90] on span "[DATE]—[DATE]" at bounding box center [559, 89] width 92 height 14
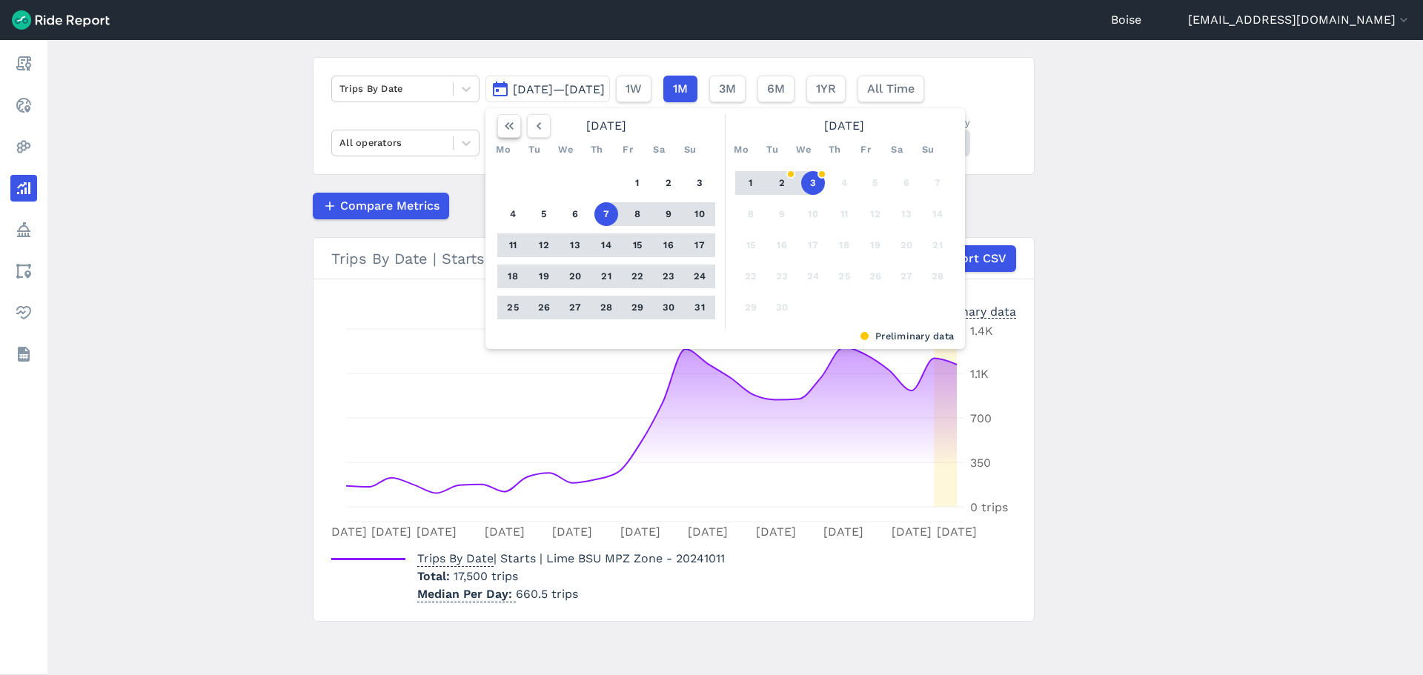
click at [506, 127] on icon "button" at bounding box center [509, 126] width 15 height 15
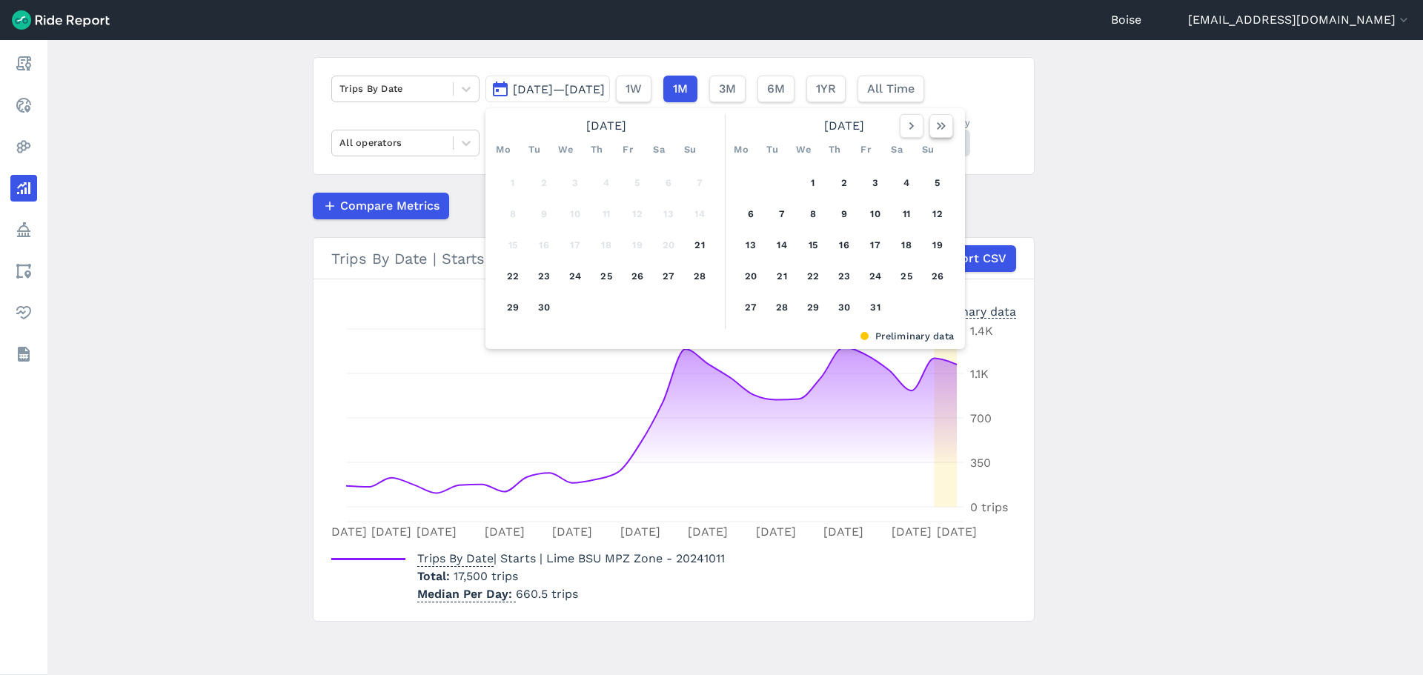
click at [941, 127] on use "button" at bounding box center [941, 125] width 9 height 7
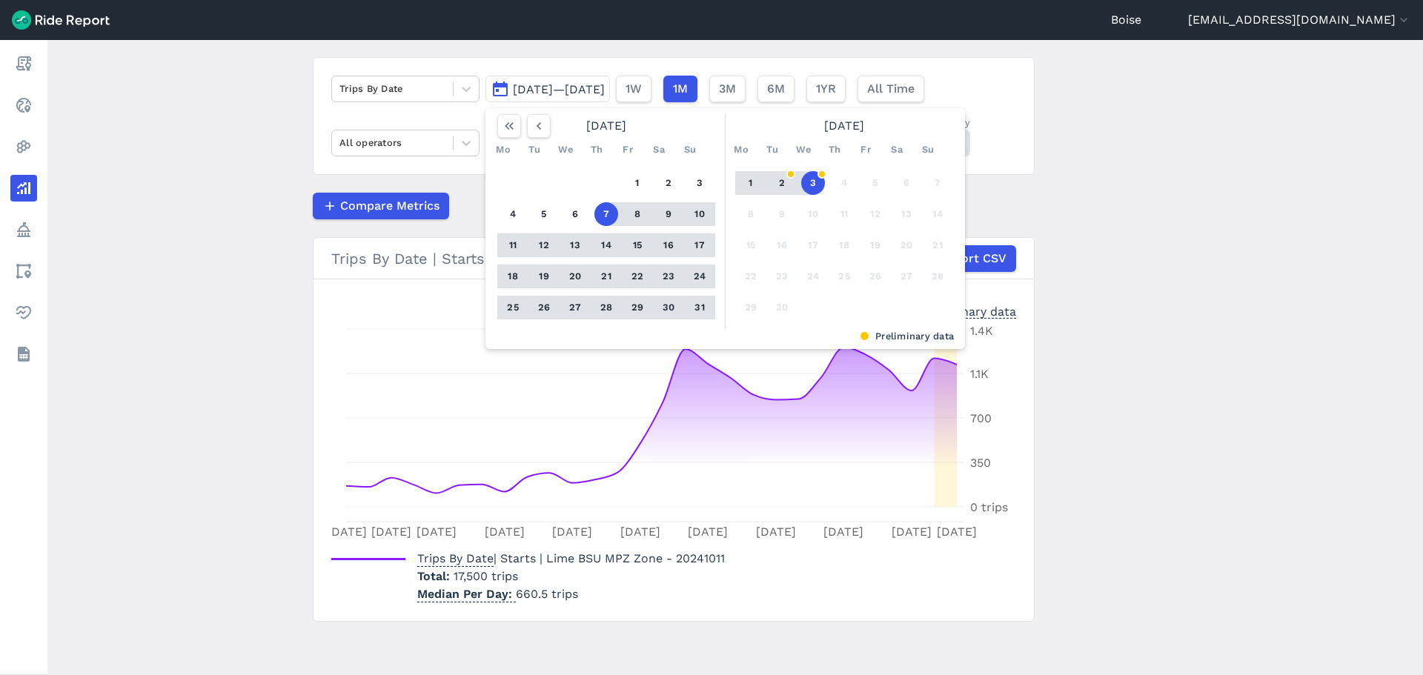
click at [565, 87] on span "[DATE]—[DATE]" at bounding box center [559, 89] width 92 height 14
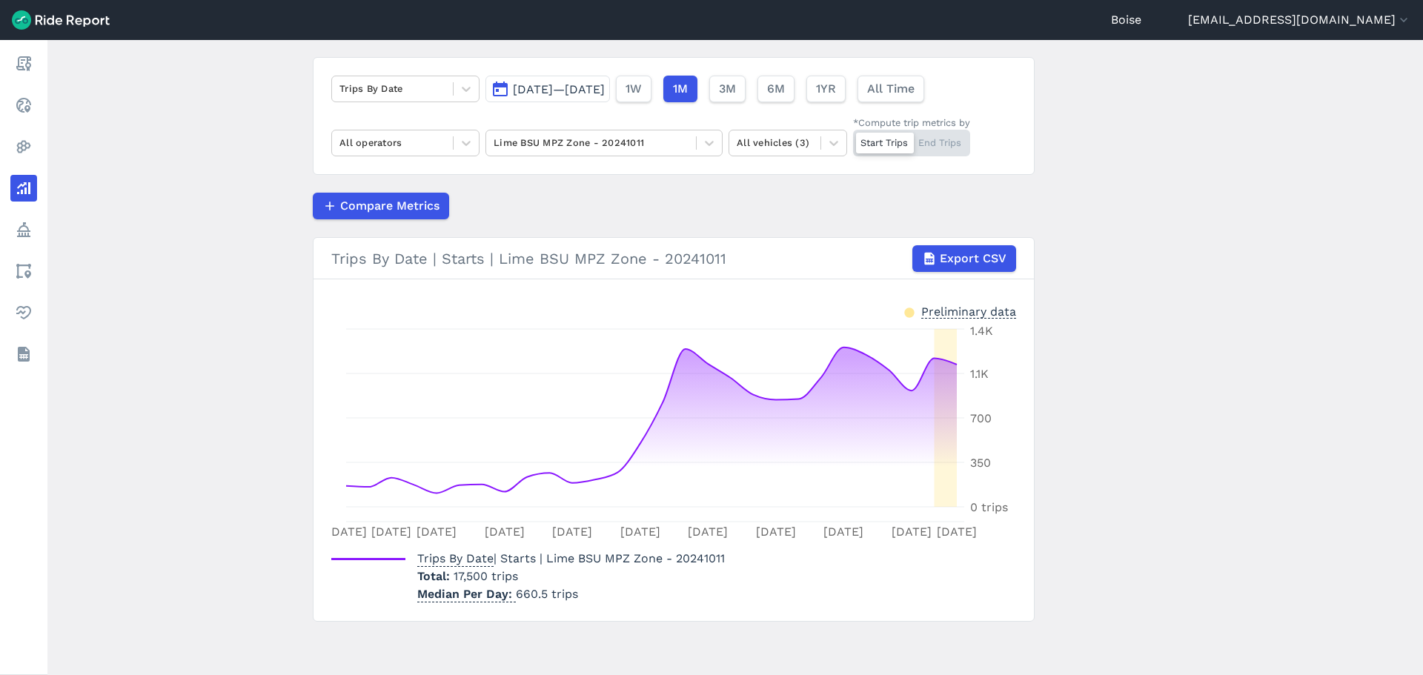
click at [565, 87] on span "[DATE]—[DATE]" at bounding box center [559, 89] width 92 height 14
click at [582, 89] on span "[DATE]—[DATE]" at bounding box center [559, 89] width 92 height 14
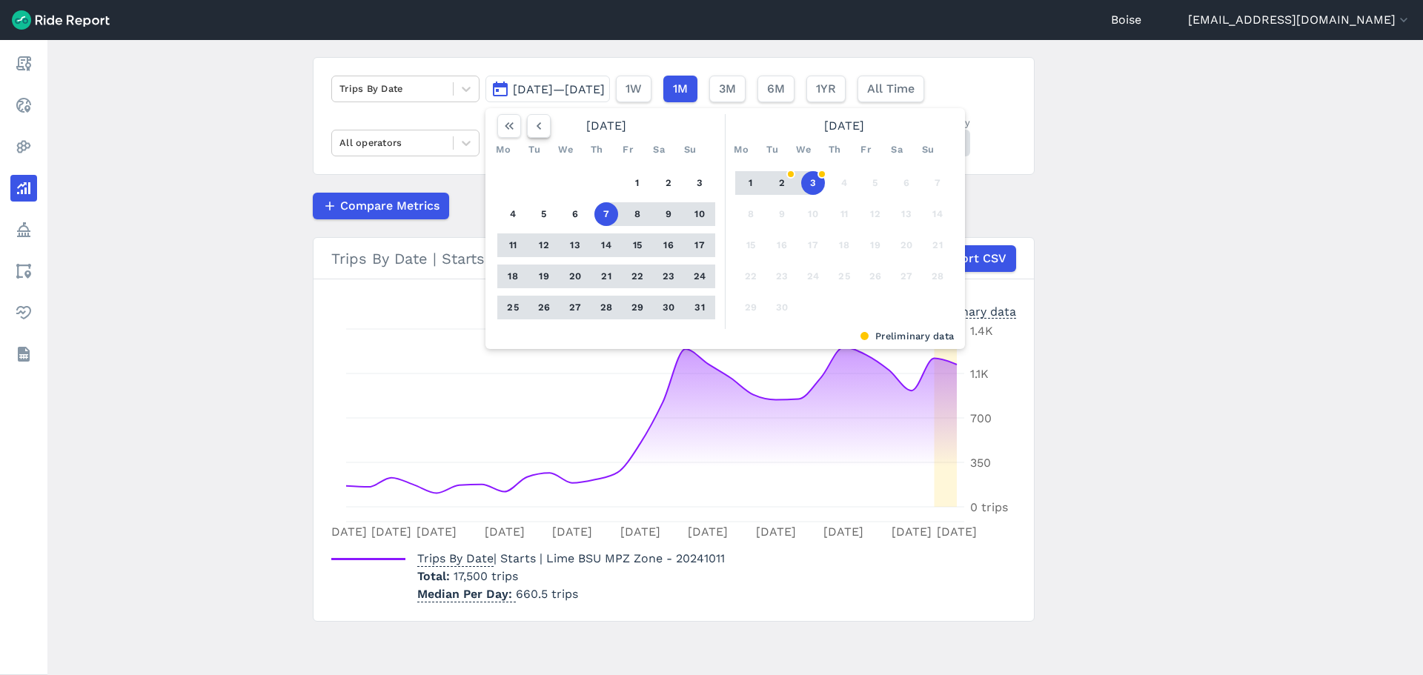
click at [531, 122] on icon "button" at bounding box center [538, 126] width 15 height 15
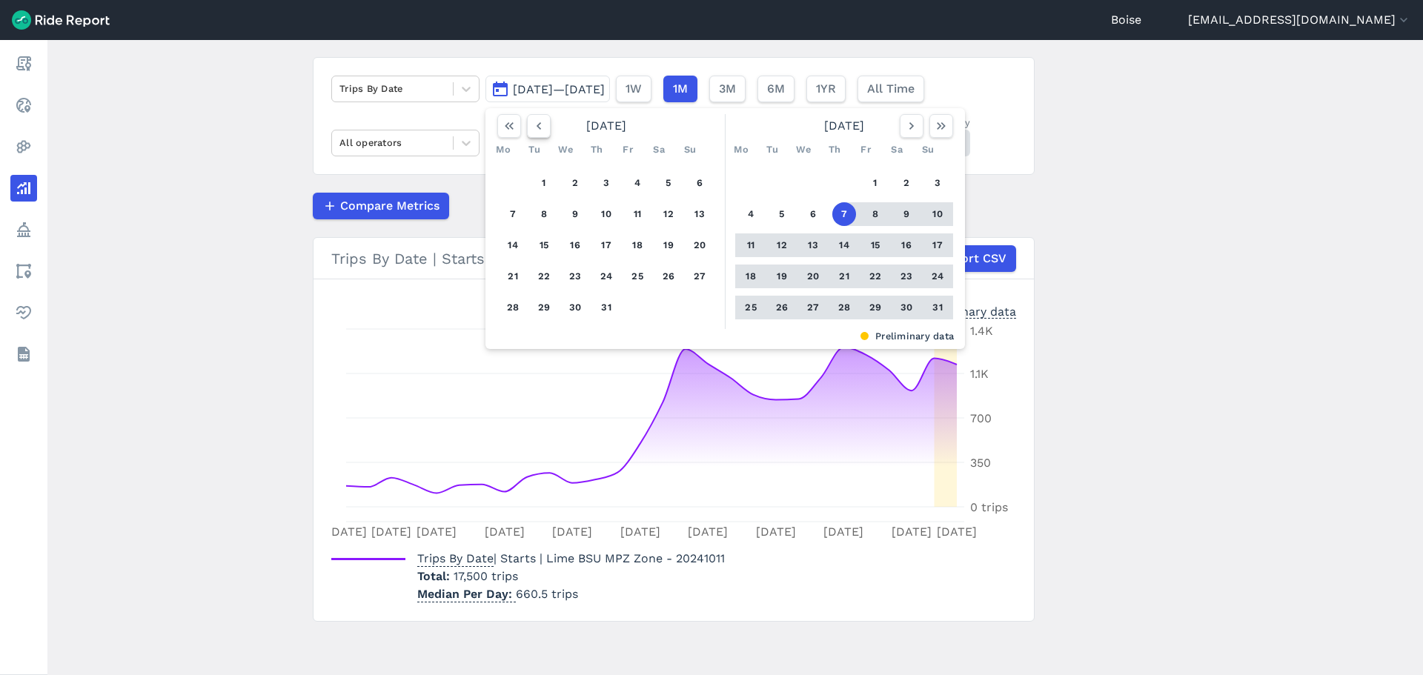
click at [534, 123] on icon "button" at bounding box center [538, 126] width 15 height 15
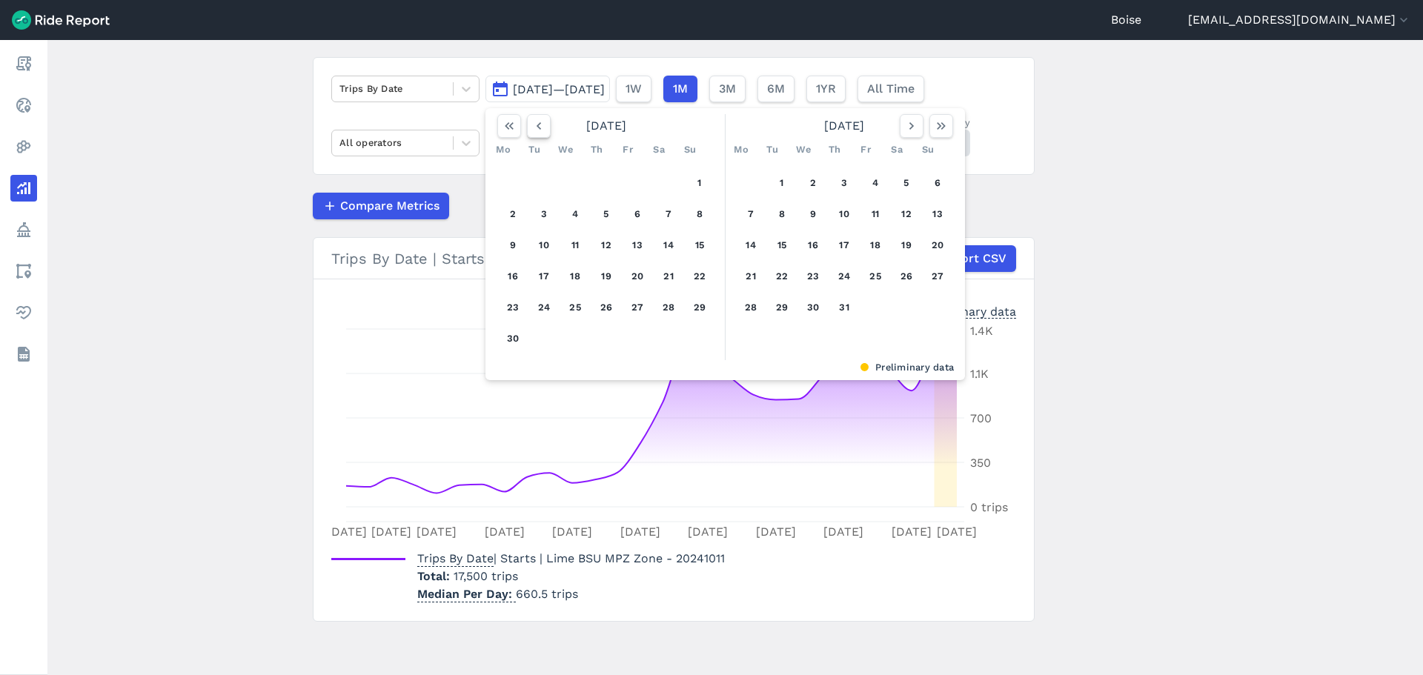
click at [534, 123] on icon "button" at bounding box center [538, 126] width 15 height 15
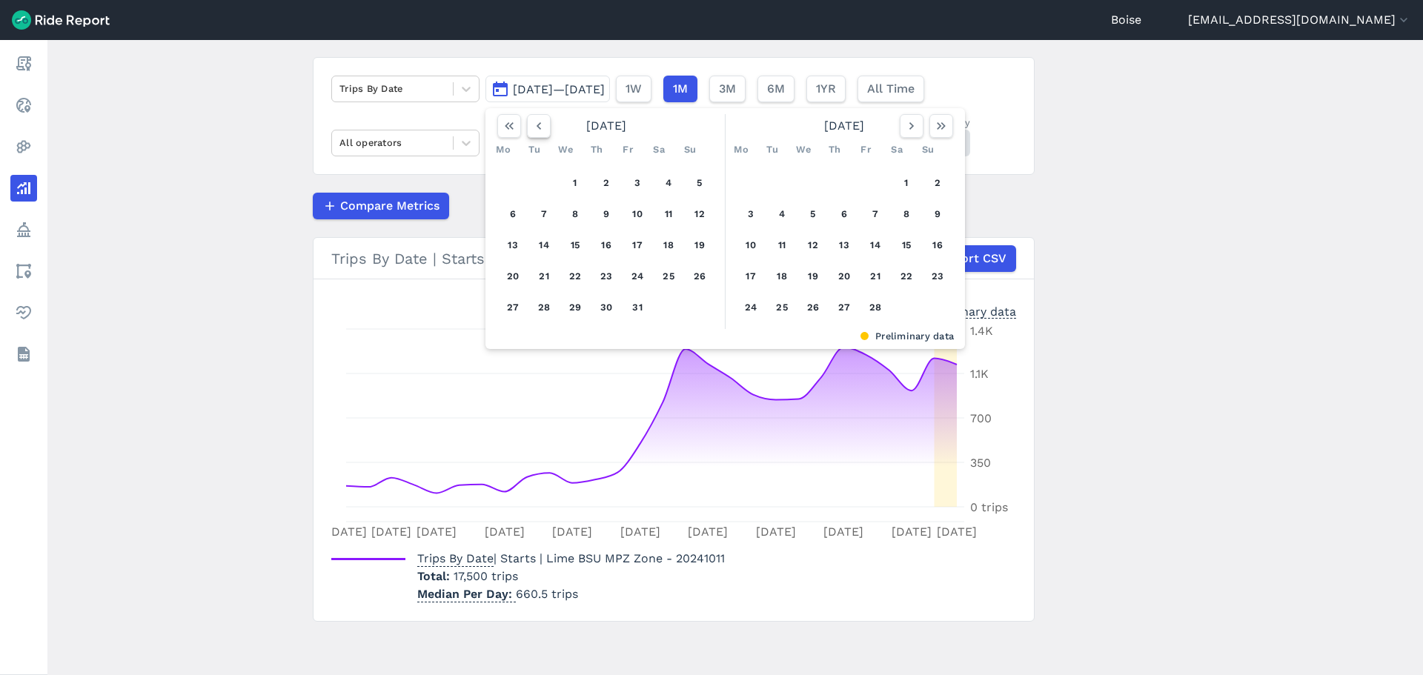
click at [534, 123] on icon "button" at bounding box center [538, 126] width 15 height 15
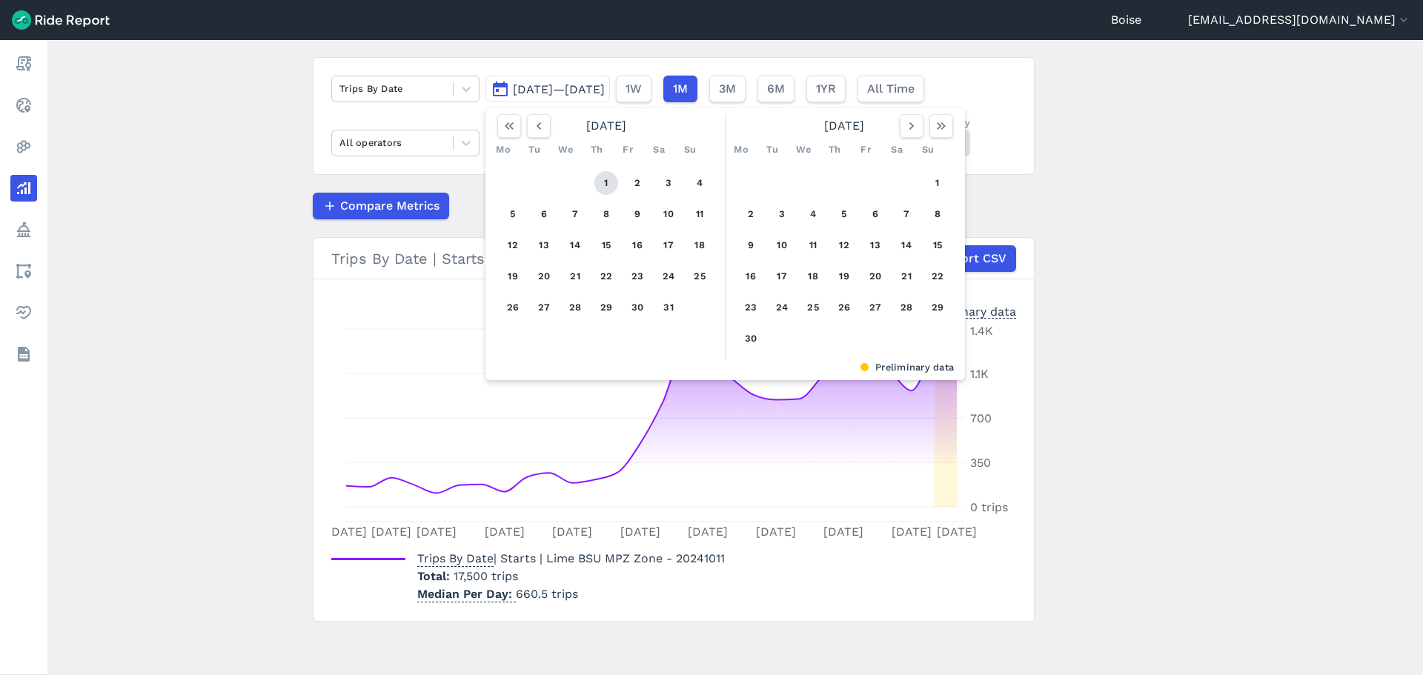
click at [602, 185] on button "1" at bounding box center [606, 183] width 24 height 24
click at [542, 213] on button "6" at bounding box center [544, 214] width 24 height 24
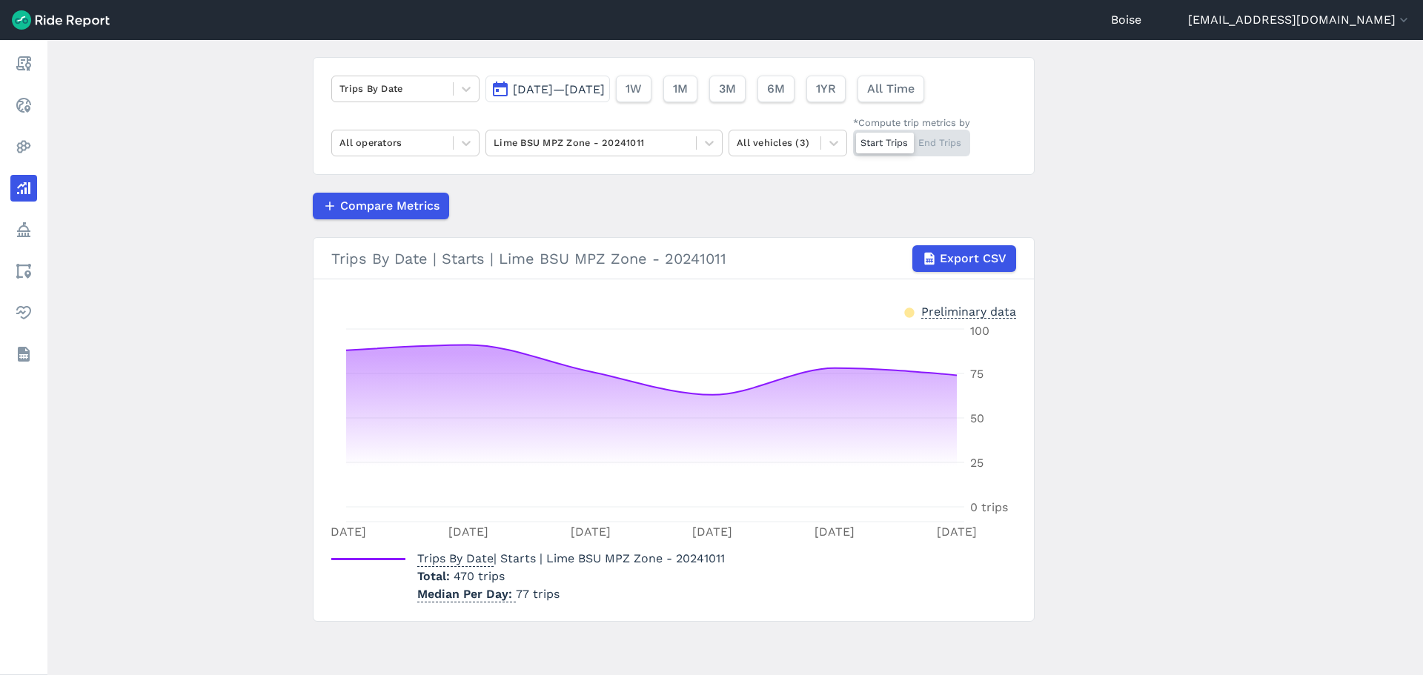
click at [587, 84] on span "[DATE]—[DATE]" at bounding box center [559, 89] width 92 height 14
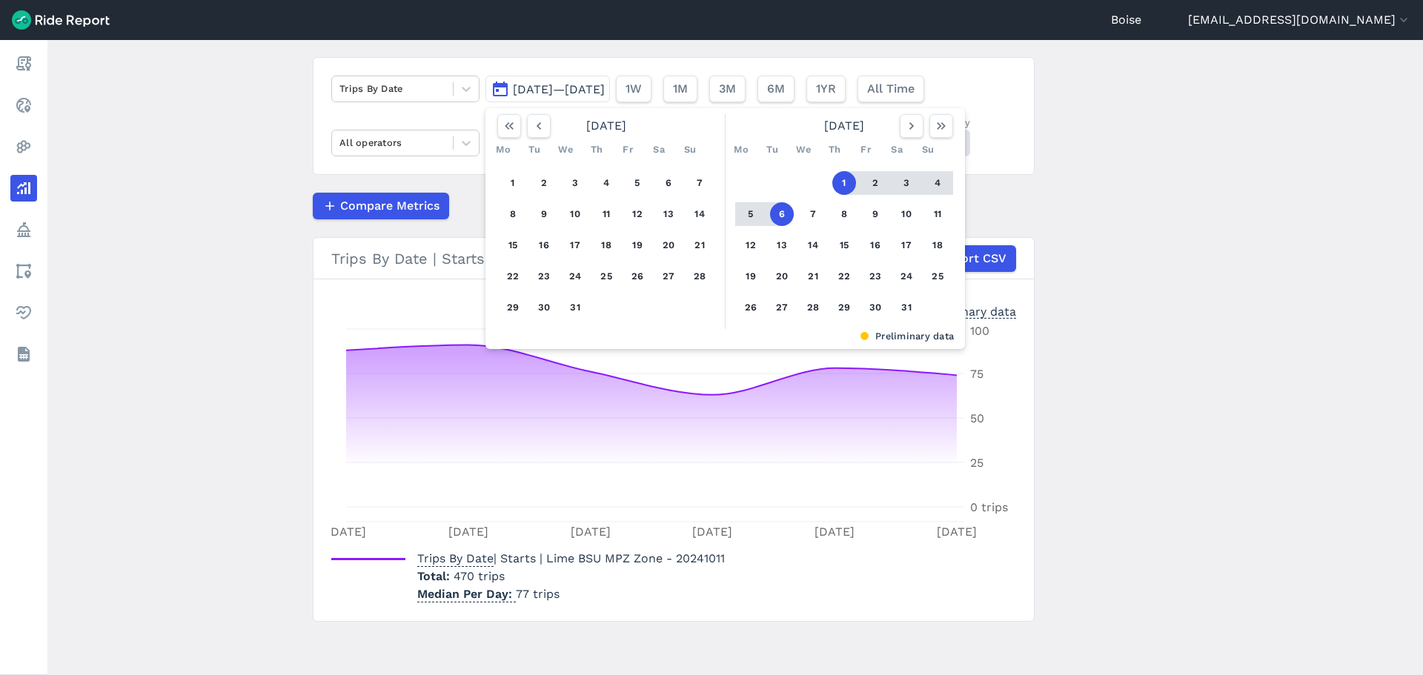
click at [781, 216] on button "6" at bounding box center [782, 214] width 24 height 24
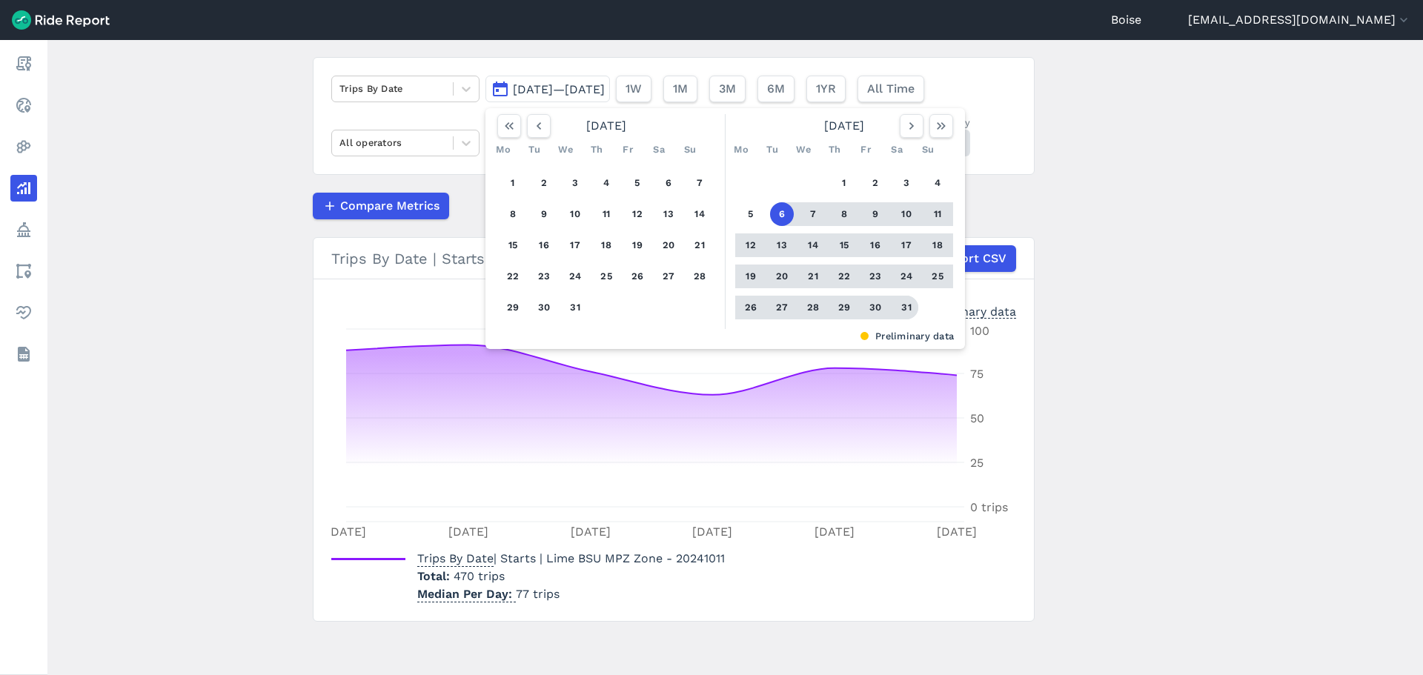
click at [907, 313] on button "31" at bounding box center [906, 308] width 24 height 24
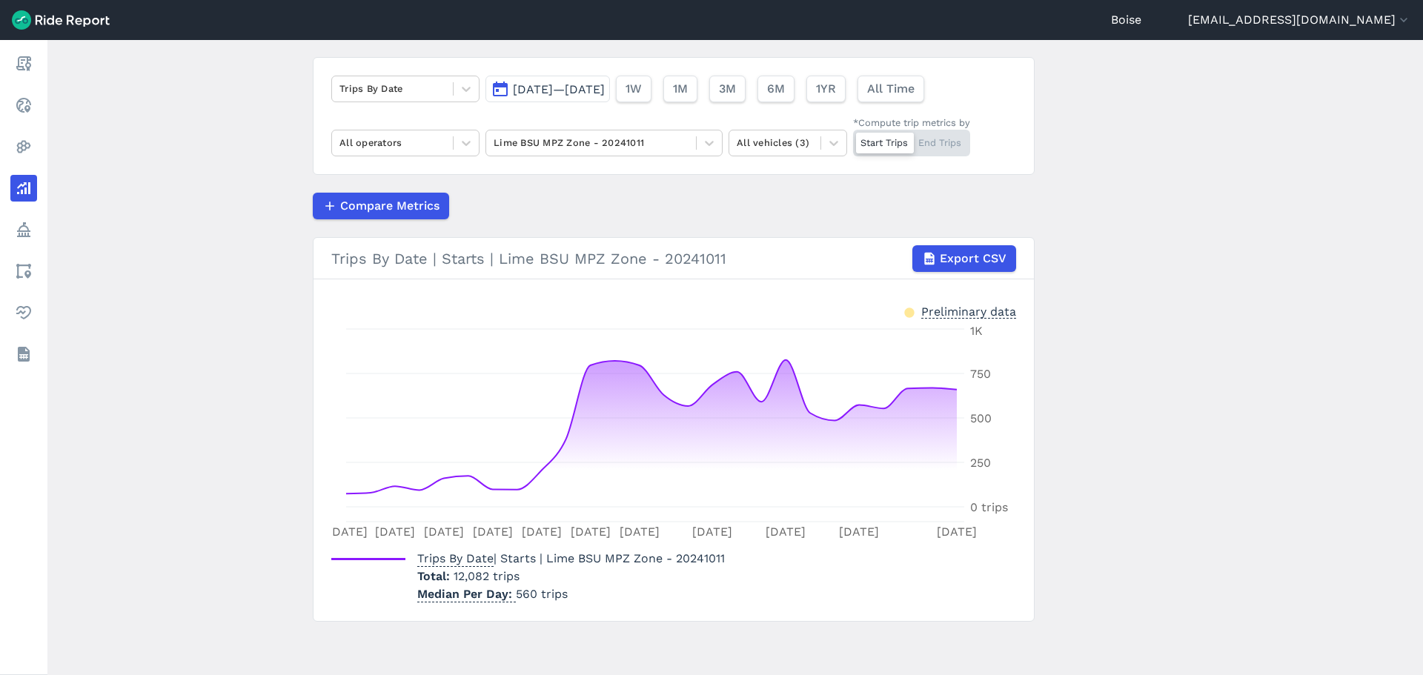
click at [605, 88] on span "[DATE]—[DATE]" at bounding box center [559, 89] width 92 height 14
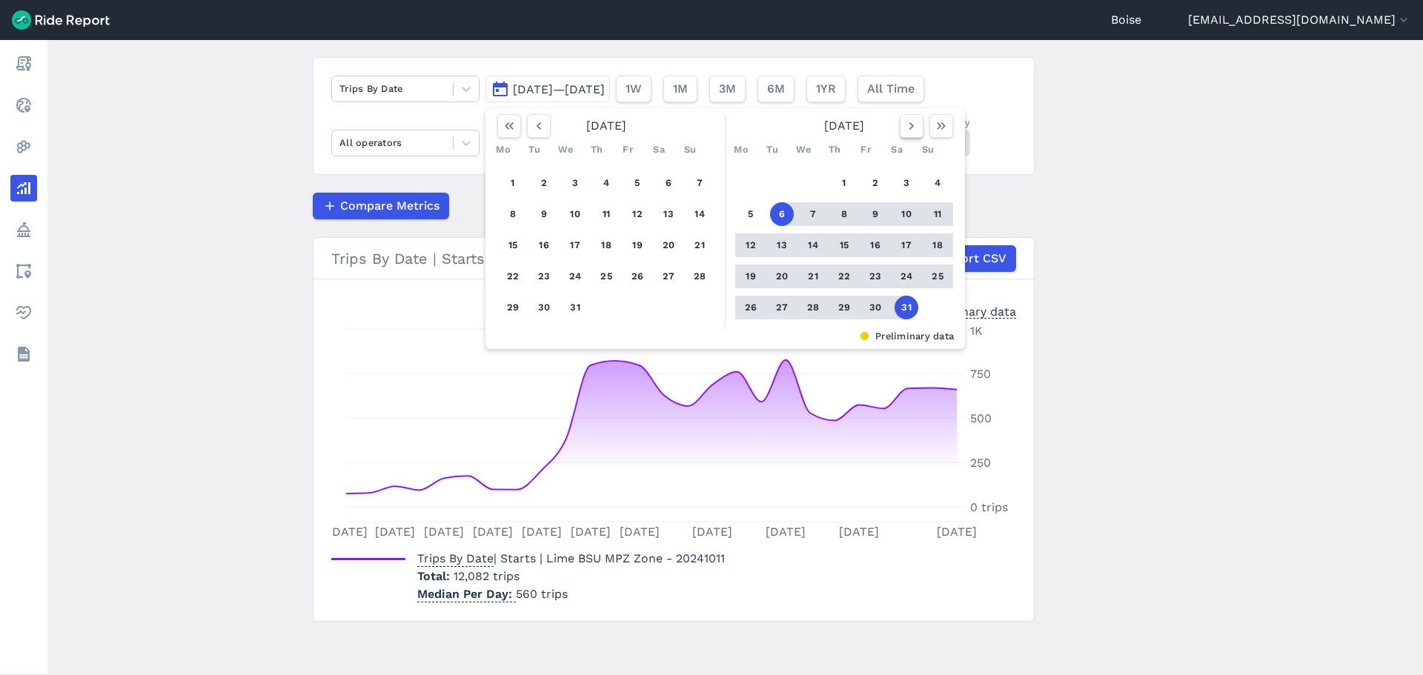
click at [913, 131] on icon "button" at bounding box center [911, 126] width 15 height 15
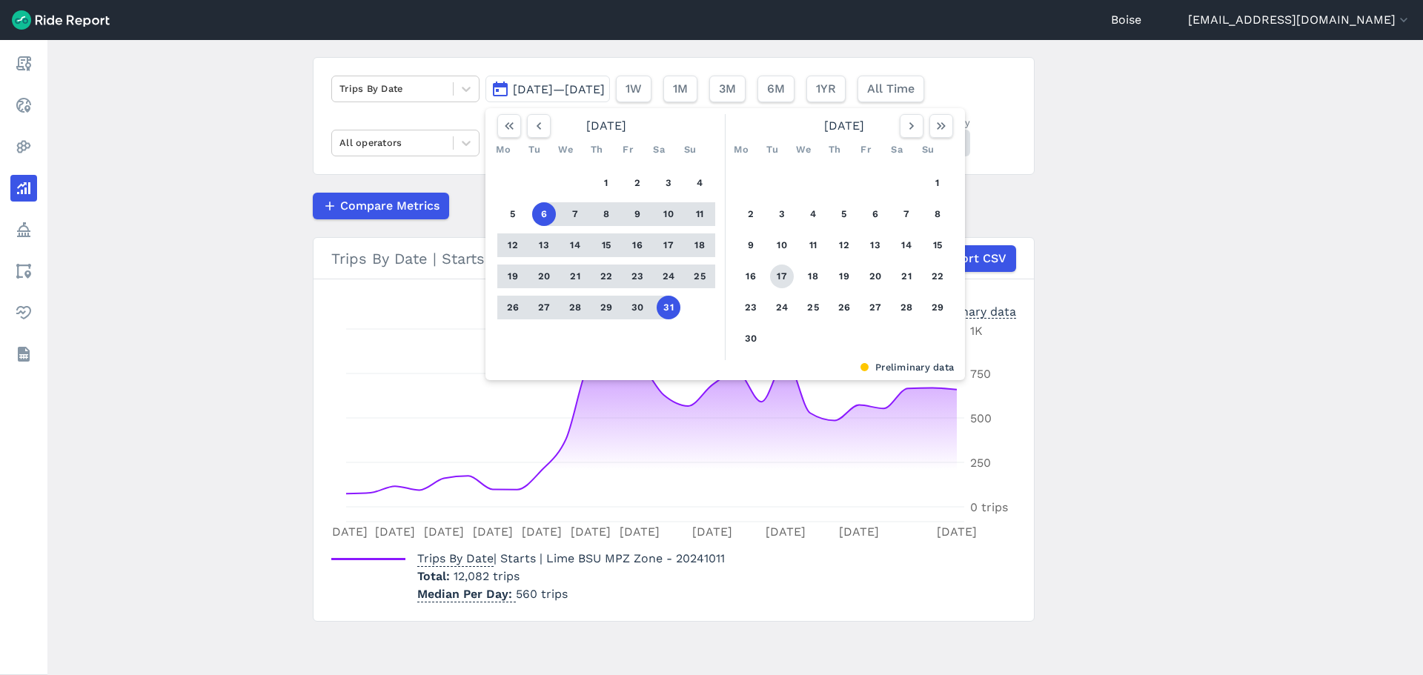
drag, startPoint x: 669, startPoint y: 307, endPoint x: 778, endPoint y: 285, distance: 111.2
click at [778, 285] on div "[DATE] Mo Tu We Th Fr Sa Su 1 2 3 4 5 6 7 8 9 10 11 12 13 14 15 16 17 18 19 20 …" at bounding box center [725, 237] width 468 height 246
click at [877, 215] on button "6" at bounding box center [875, 214] width 24 height 24
click at [541, 218] on button "6" at bounding box center [544, 214] width 24 height 24
